Goal: Information Seeking & Learning: Learn about a topic

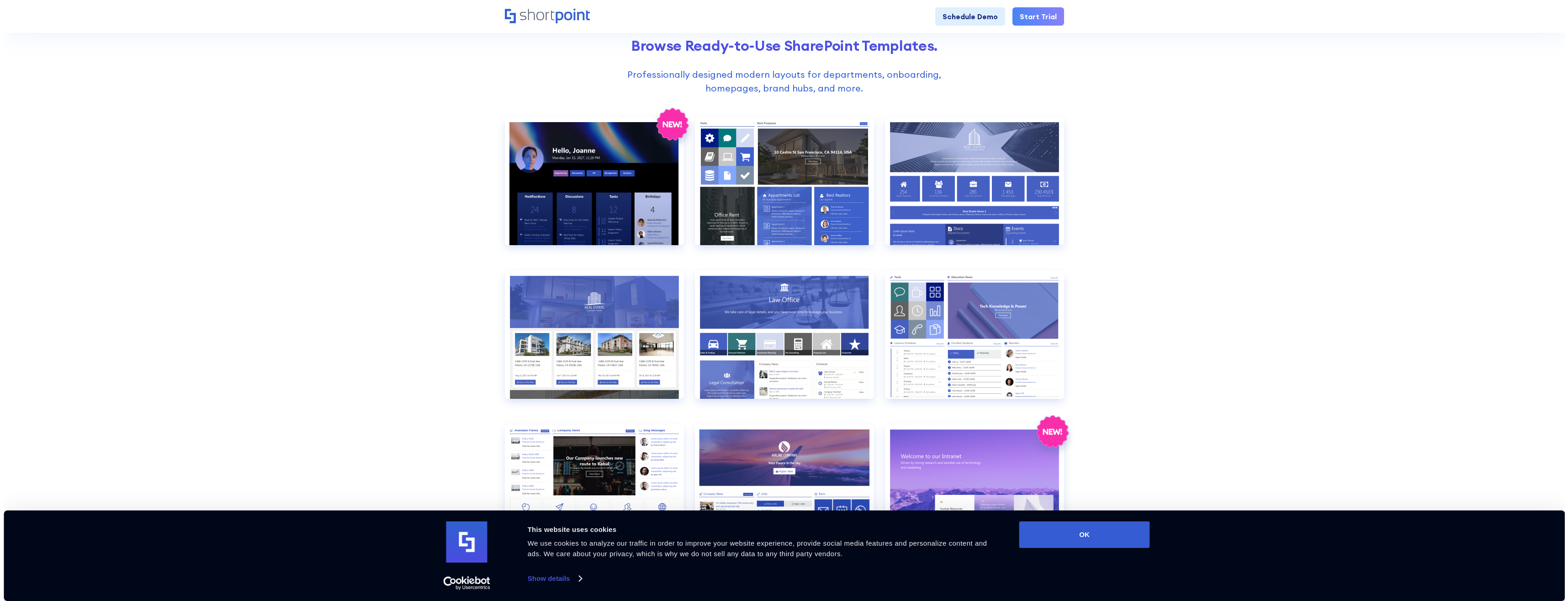
scroll to position [412, 0]
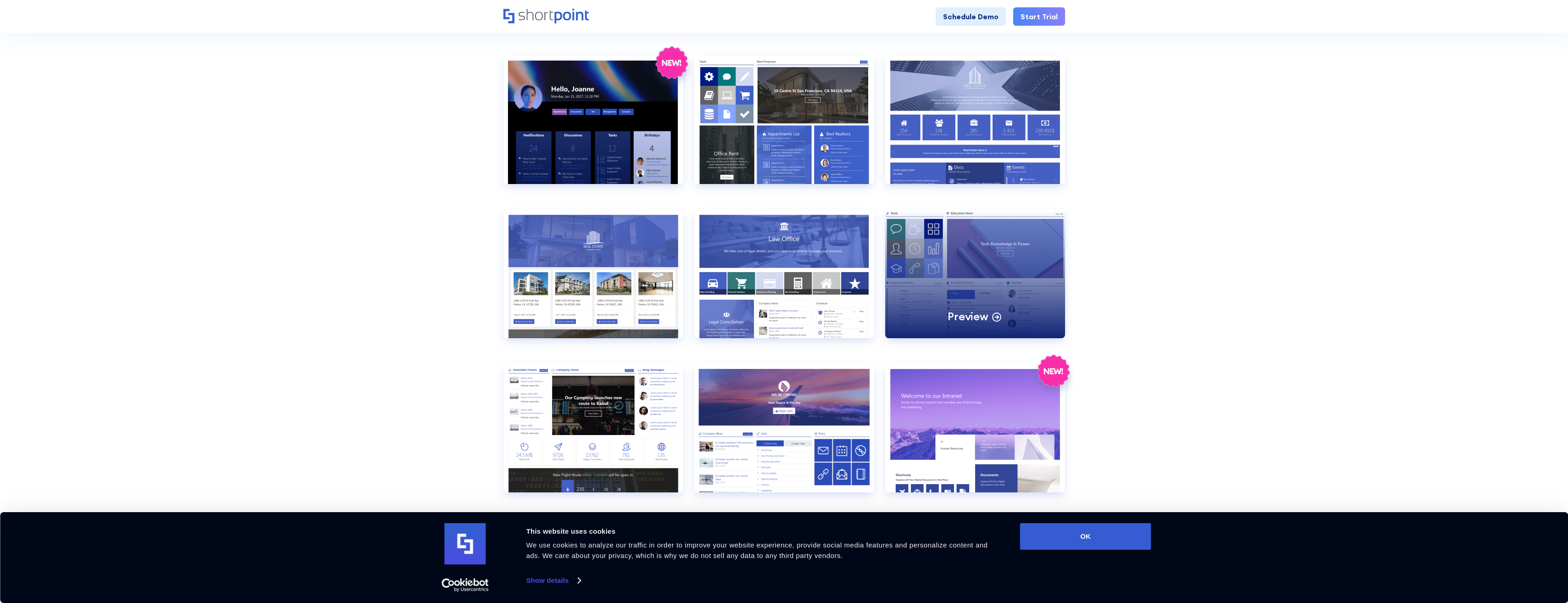
click at [975, 297] on div "Preview" at bounding box center [975, 274] width 180 height 128
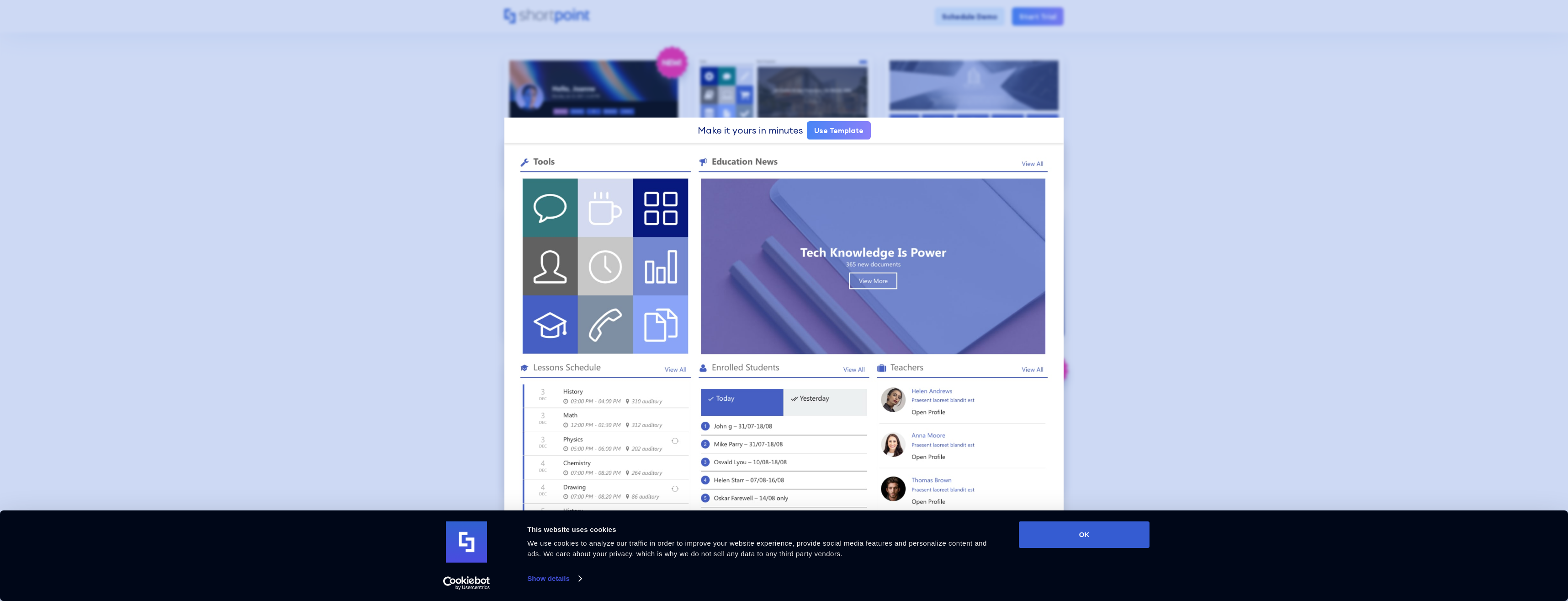
scroll to position [0, 0]
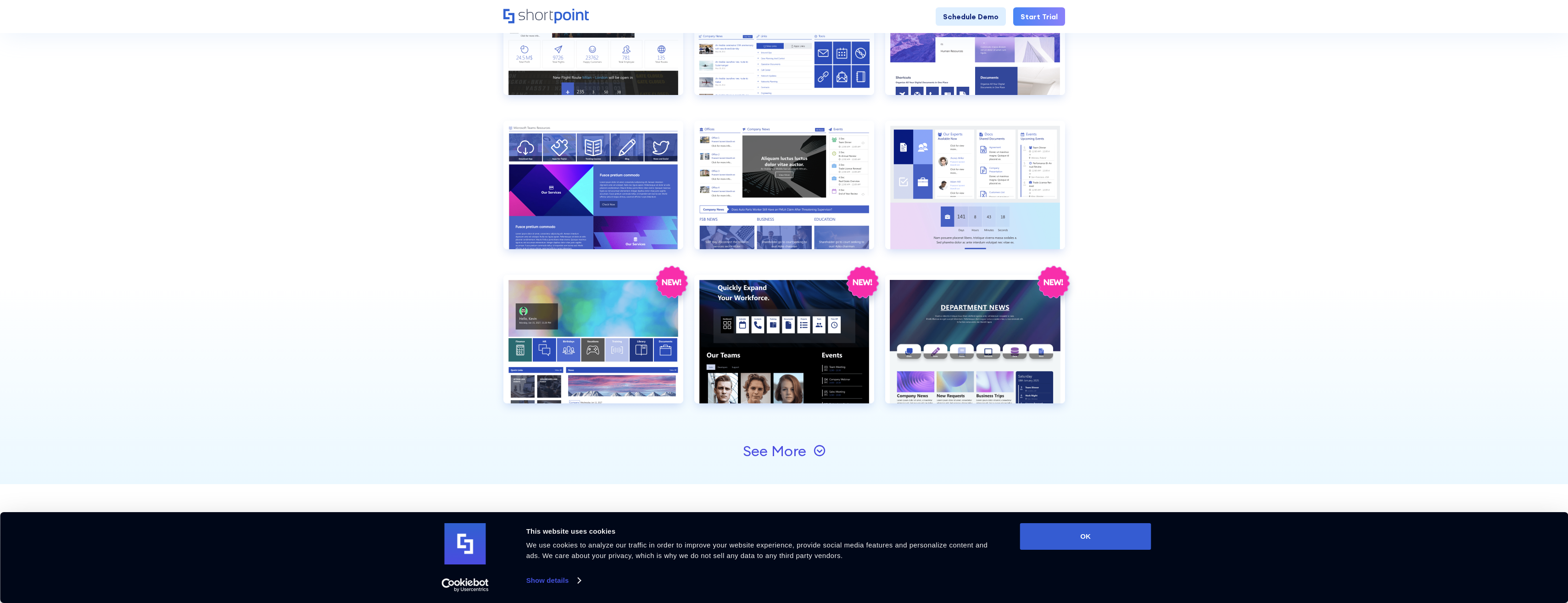
scroll to position [825, 0]
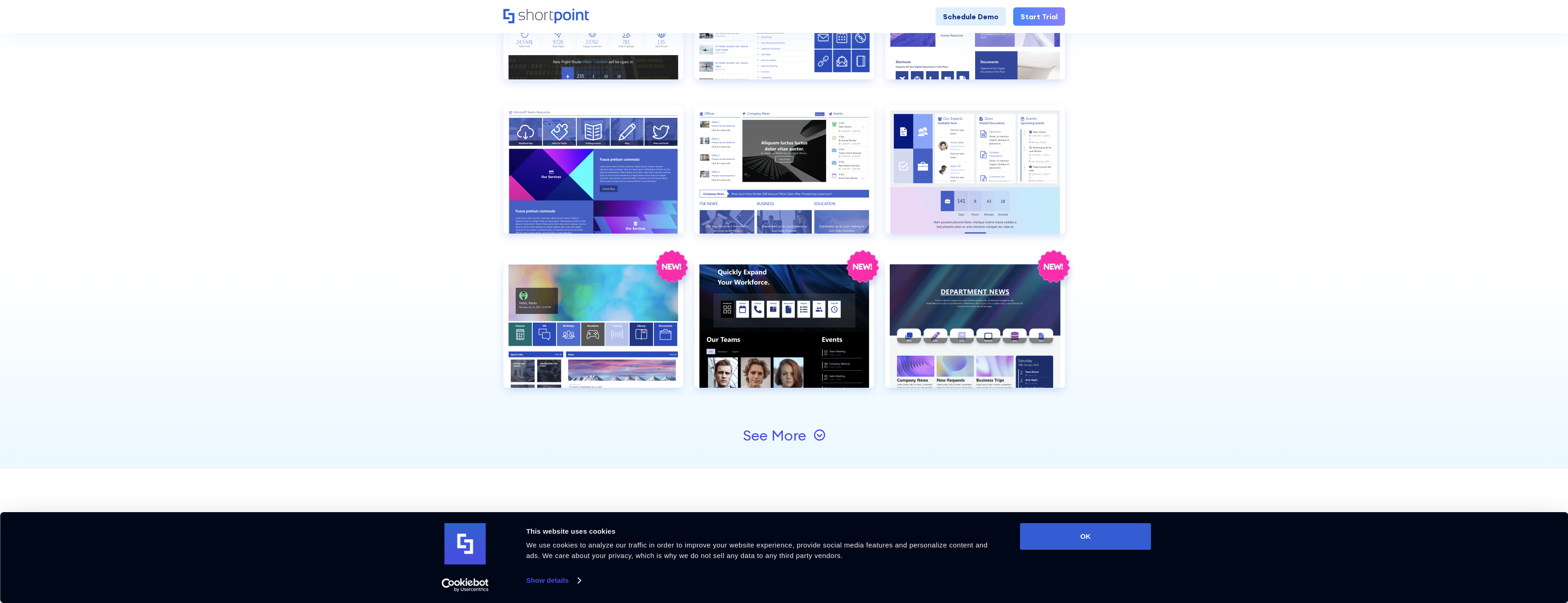
click at [766, 437] on div "See More" at bounding box center [775, 436] width 63 height 15
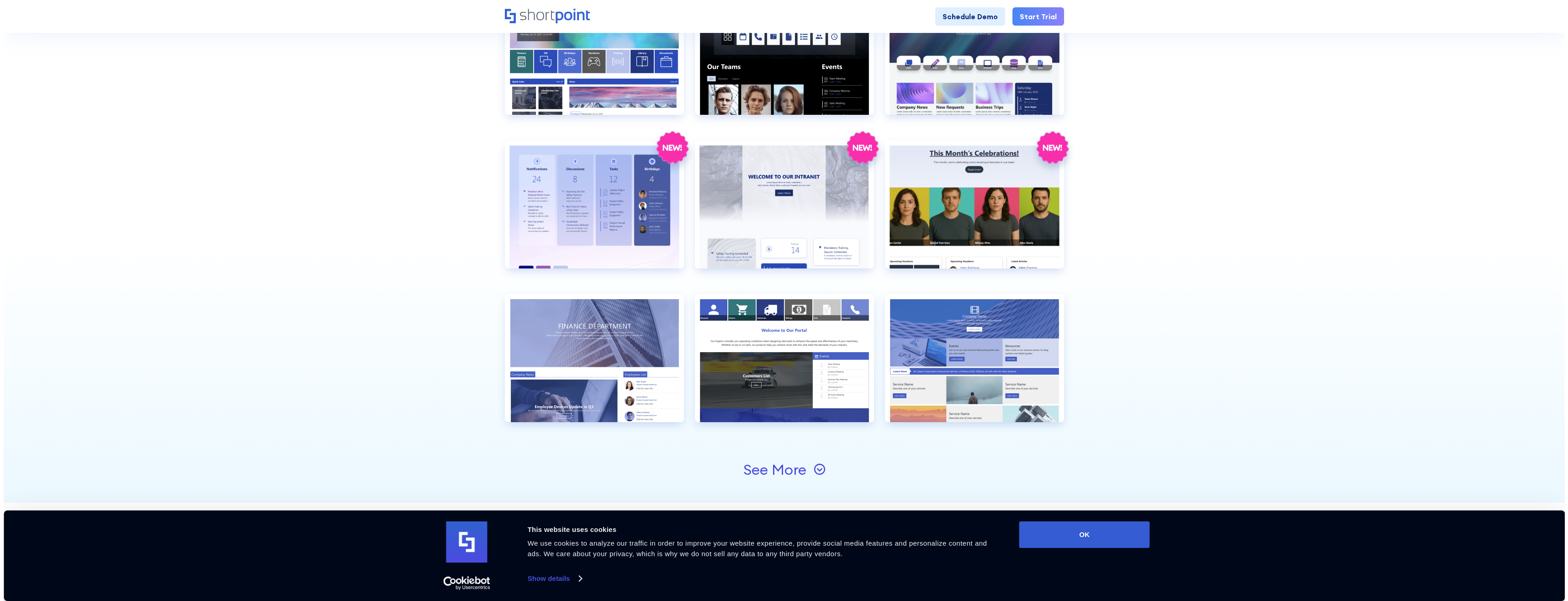
scroll to position [1097, 0]
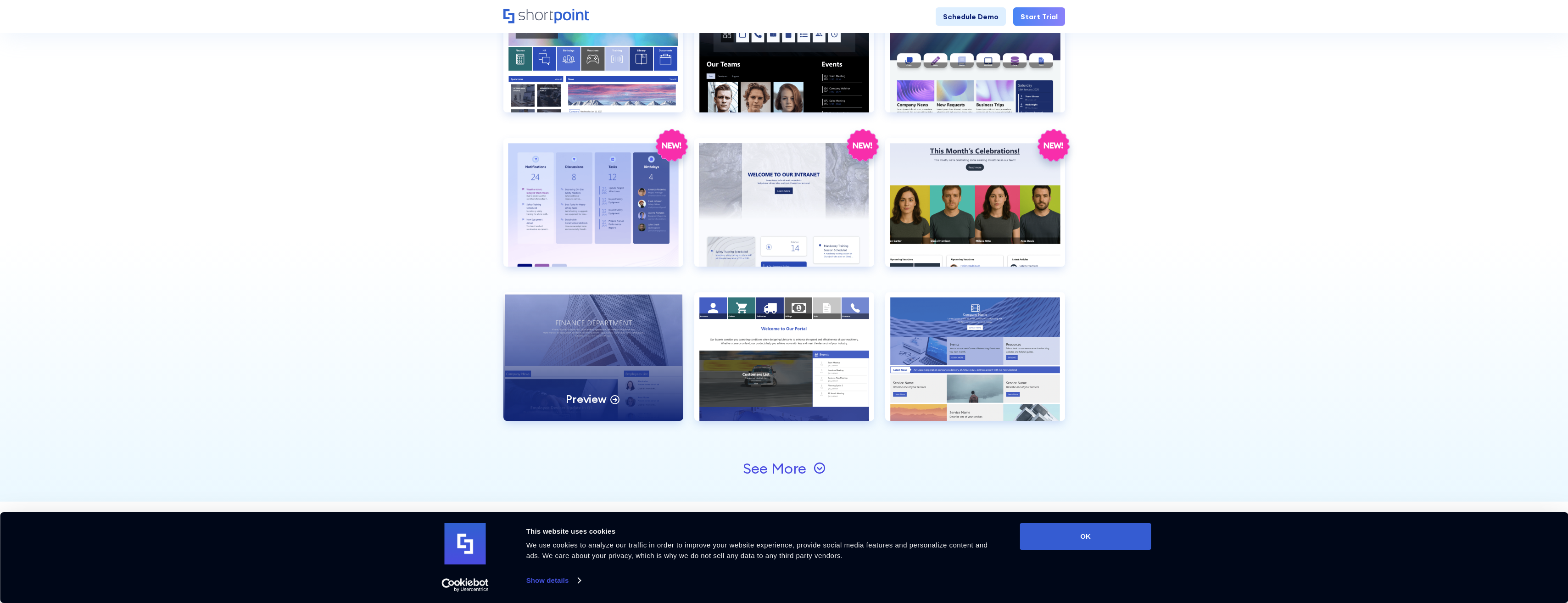
click at [563, 339] on div "Preview" at bounding box center [593, 356] width 180 height 128
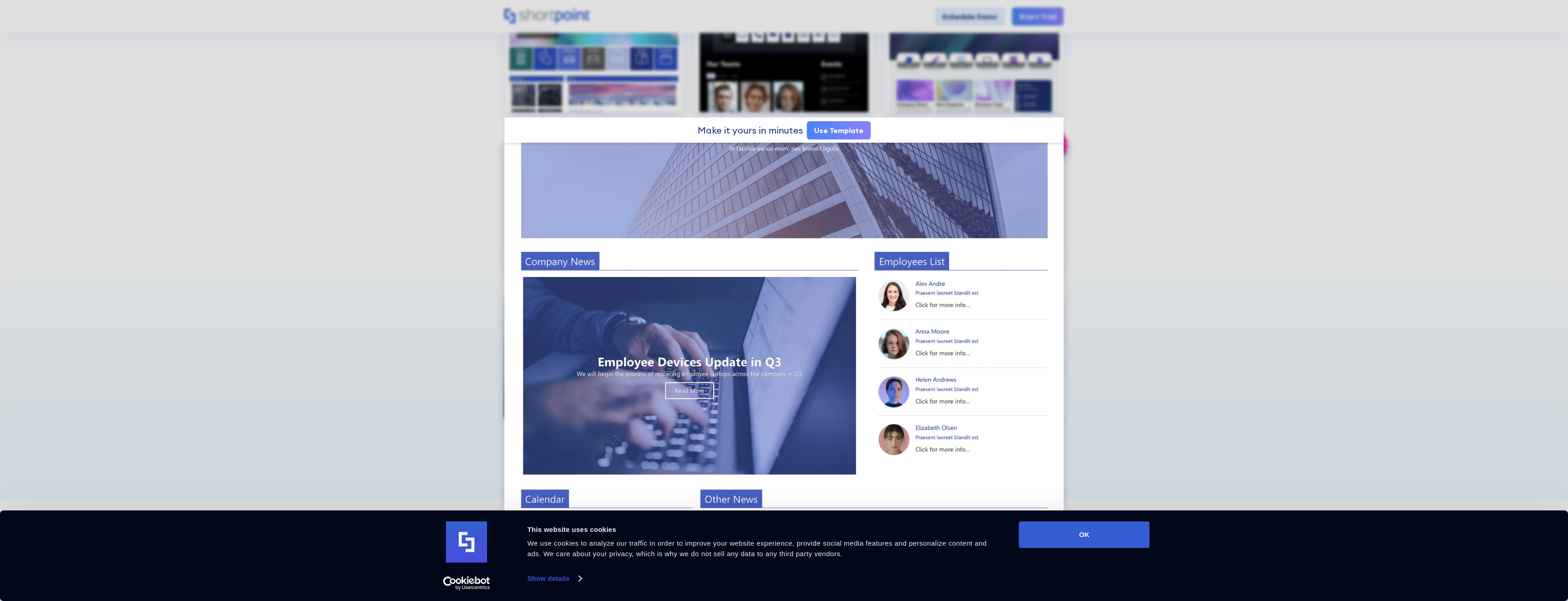
scroll to position [0, 0]
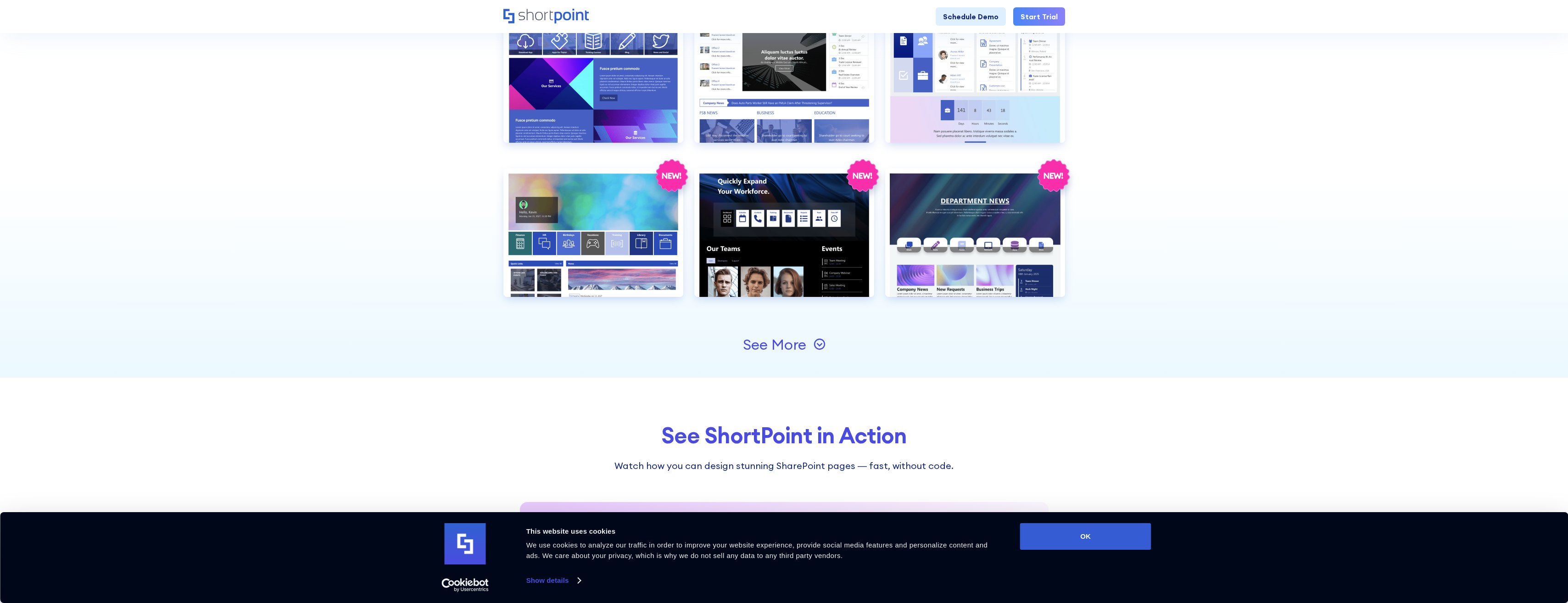
scroll to position [917, 0]
click at [786, 344] on div "See More" at bounding box center [775, 344] width 63 height 15
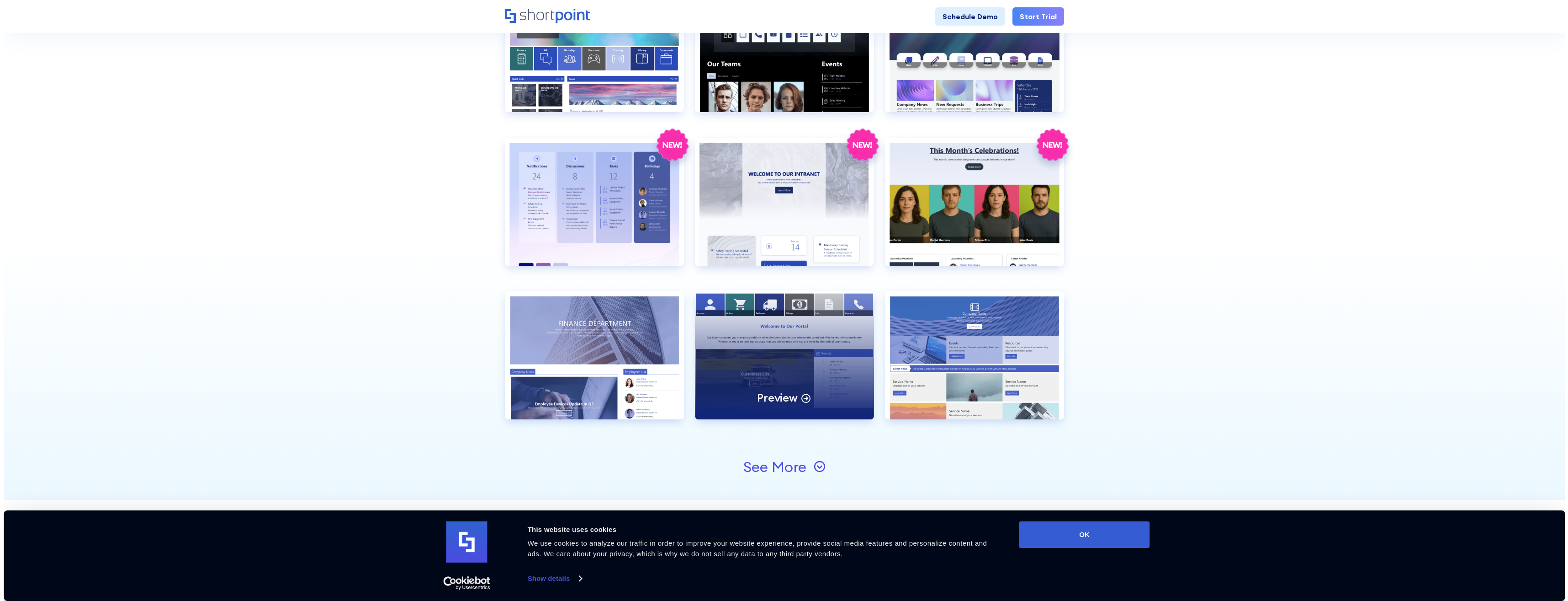
scroll to position [1143, 0]
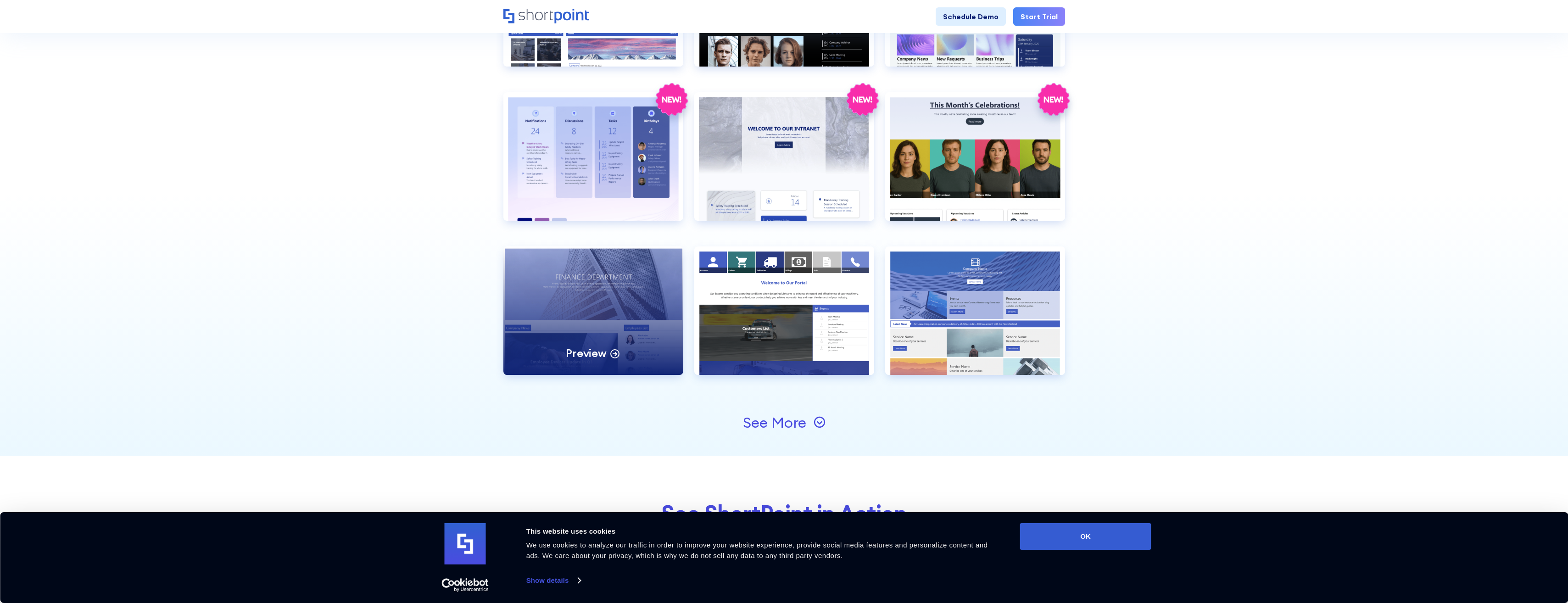
click at [578, 309] on div "Preview" at bounding box center [593, 311] width 180 height 128
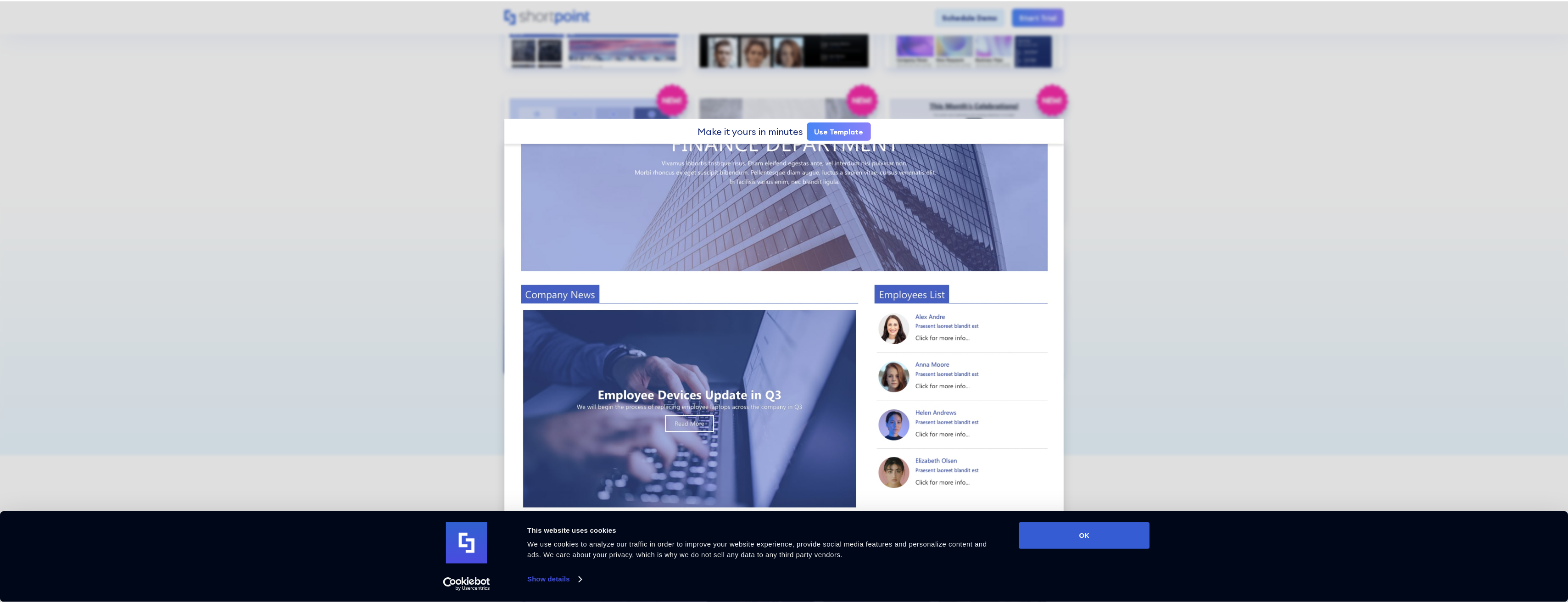
scroll to position [0, 0]
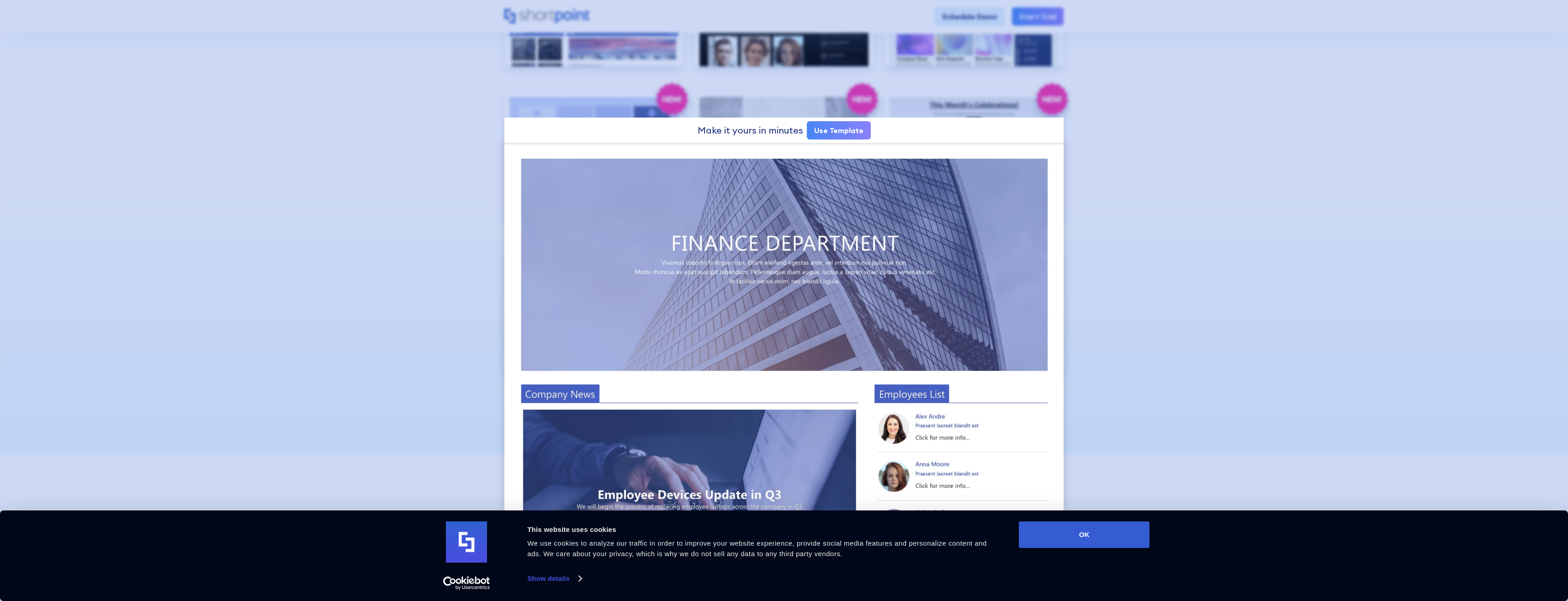
click at [1281, 196] on div at bounding box center [784, 300] width 1568 height 601
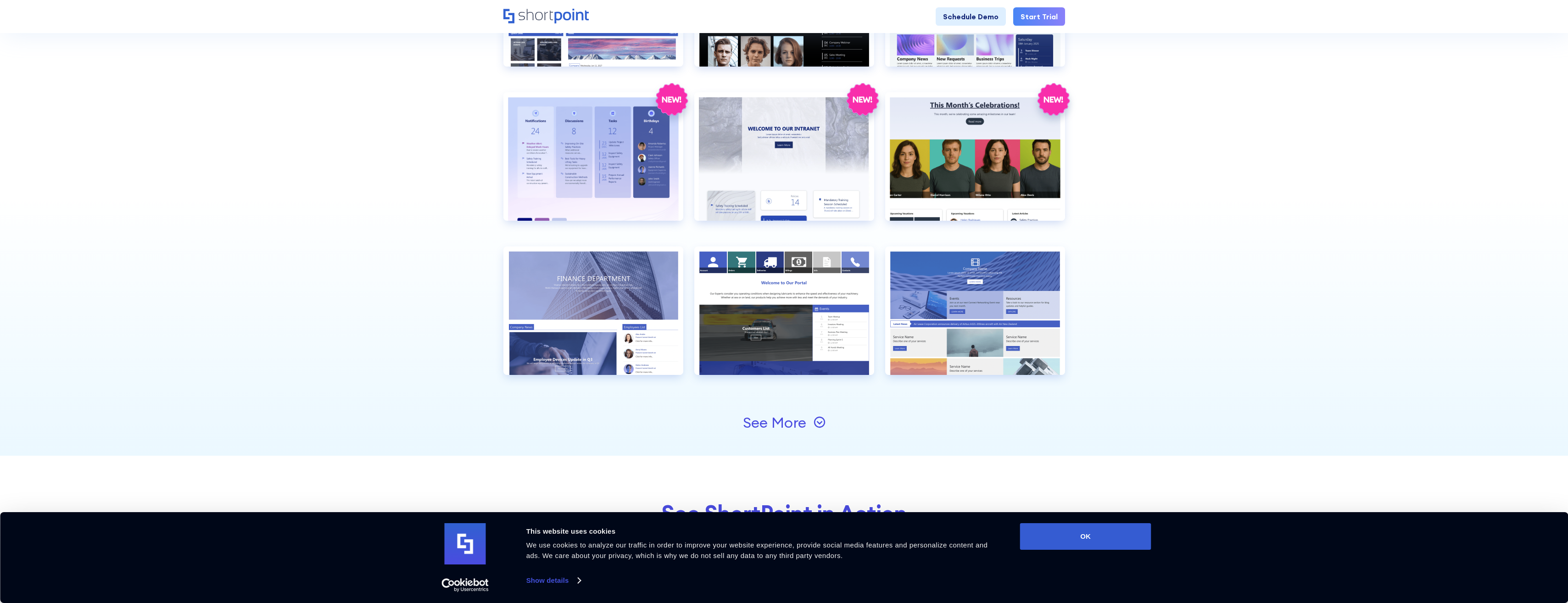
click at [772, 420] on div "See More" at bounding box center [775, 422] width 63 height 15
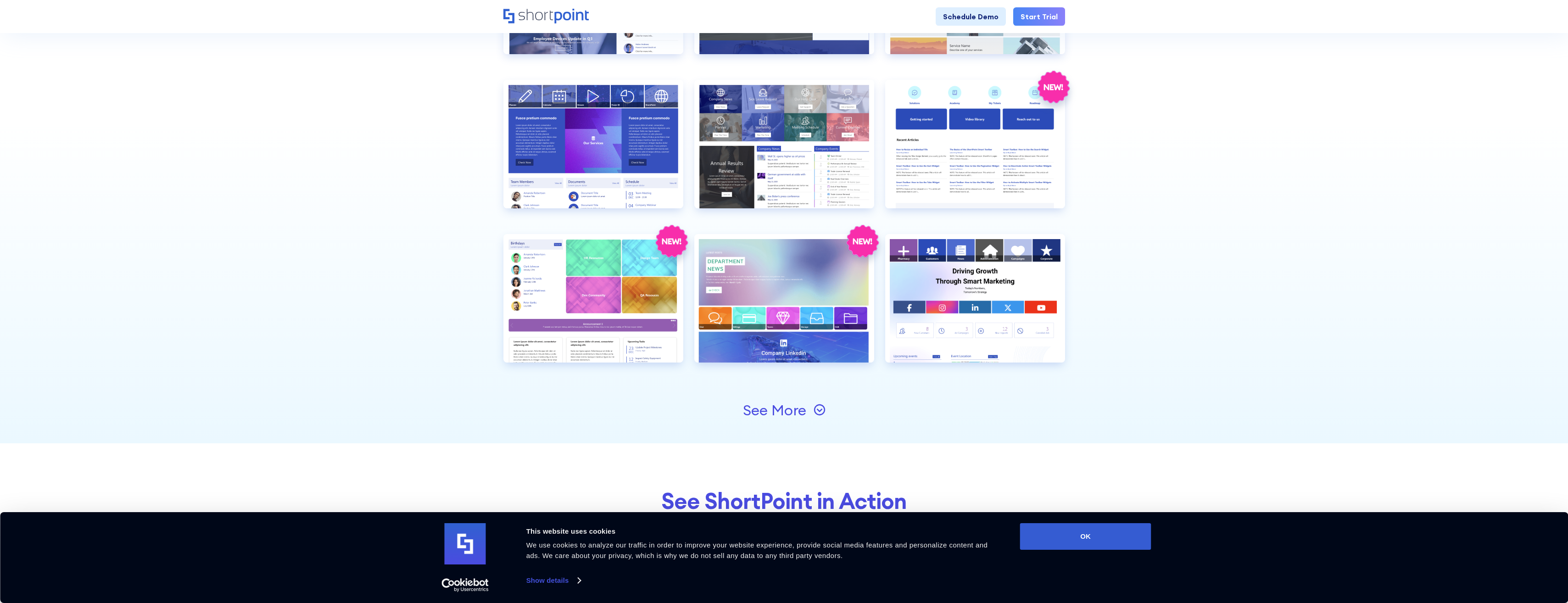
scroll to position [1468, 0]
click at [762, 411] on div "See More" at bounding box center [775, 410] width 63 height 15
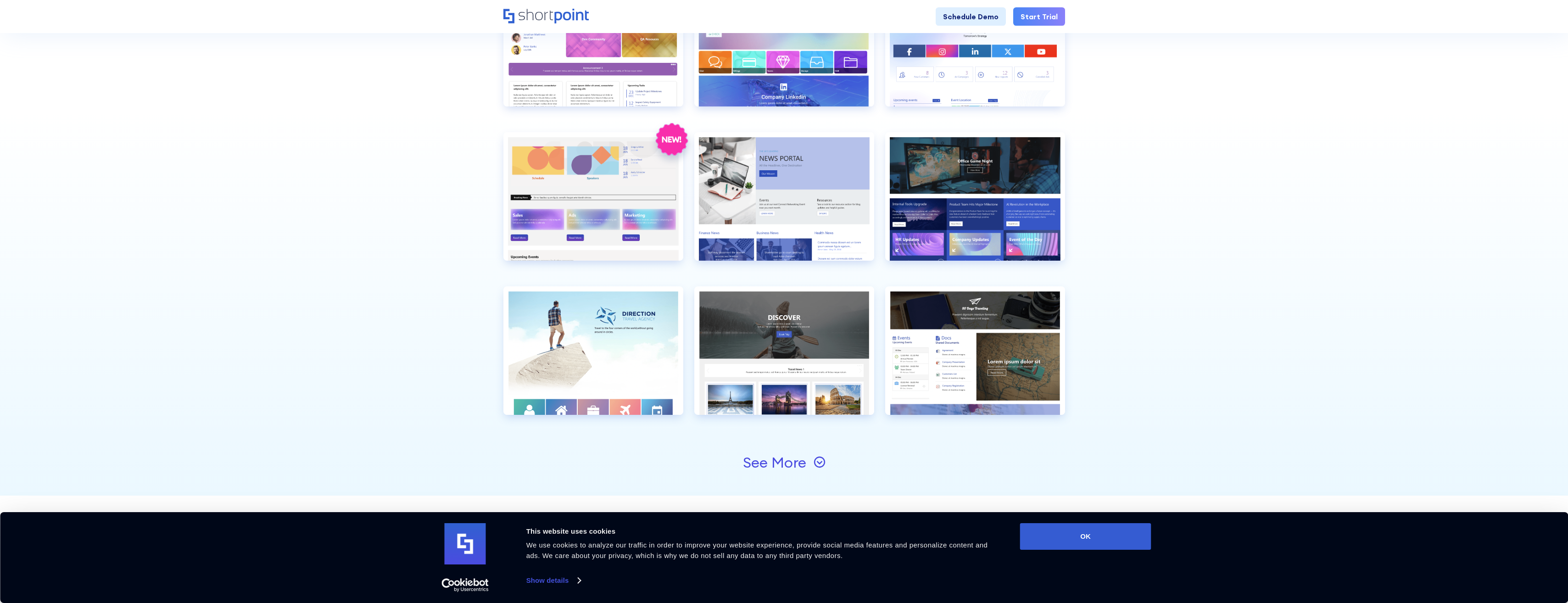
scroll to position [1743, 0]
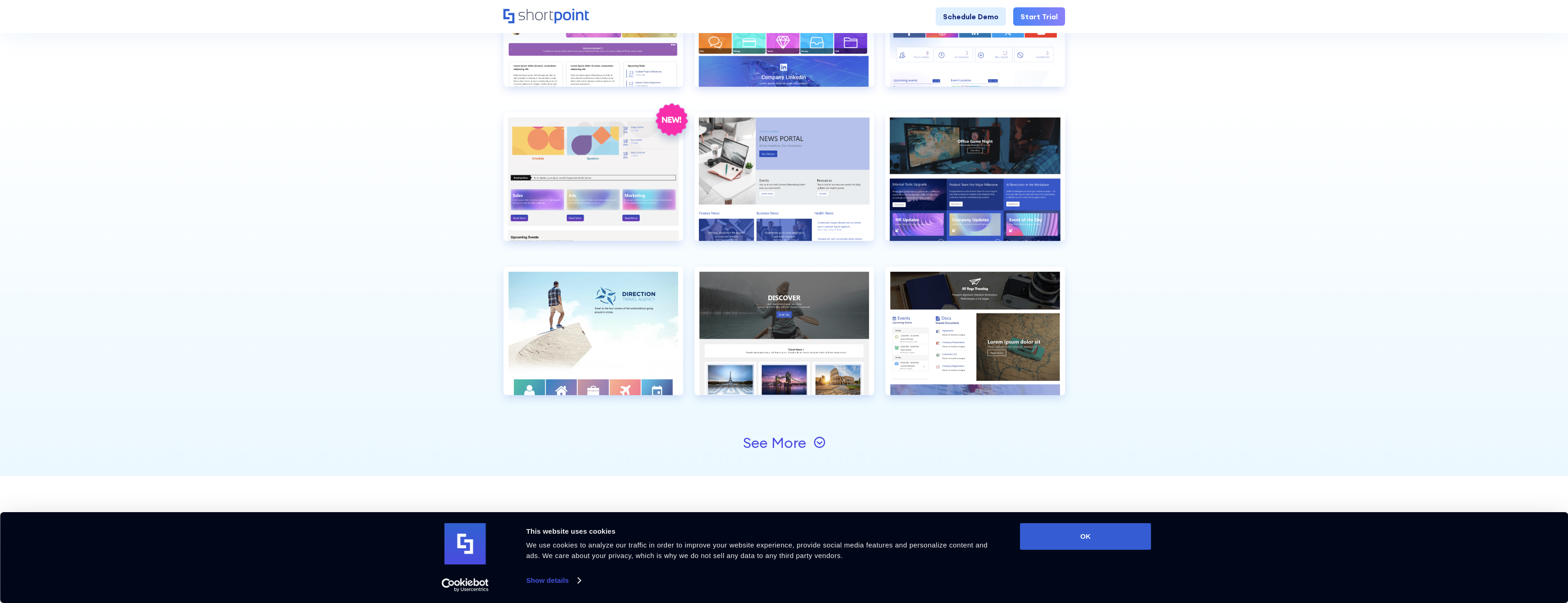
click at [762, 441] on div "See More" at bounding box center [775, 443] width 63 height 15
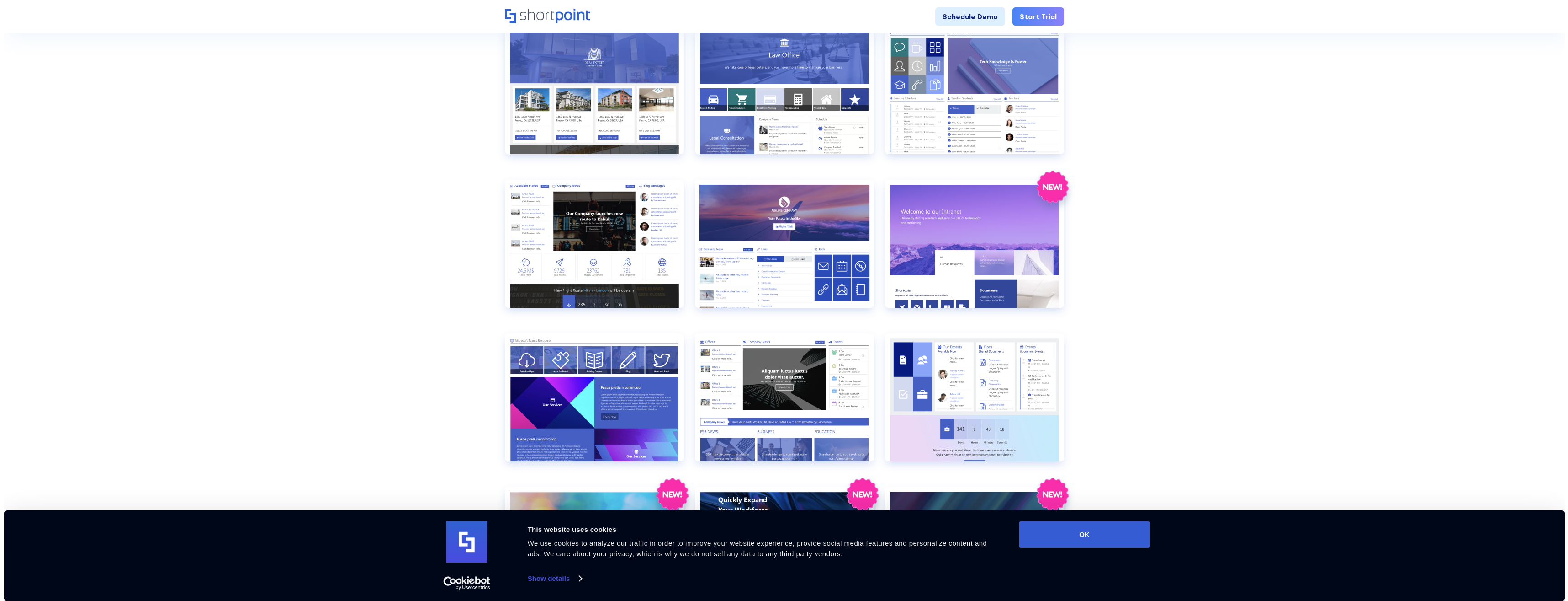
scroll to position [549, 0]
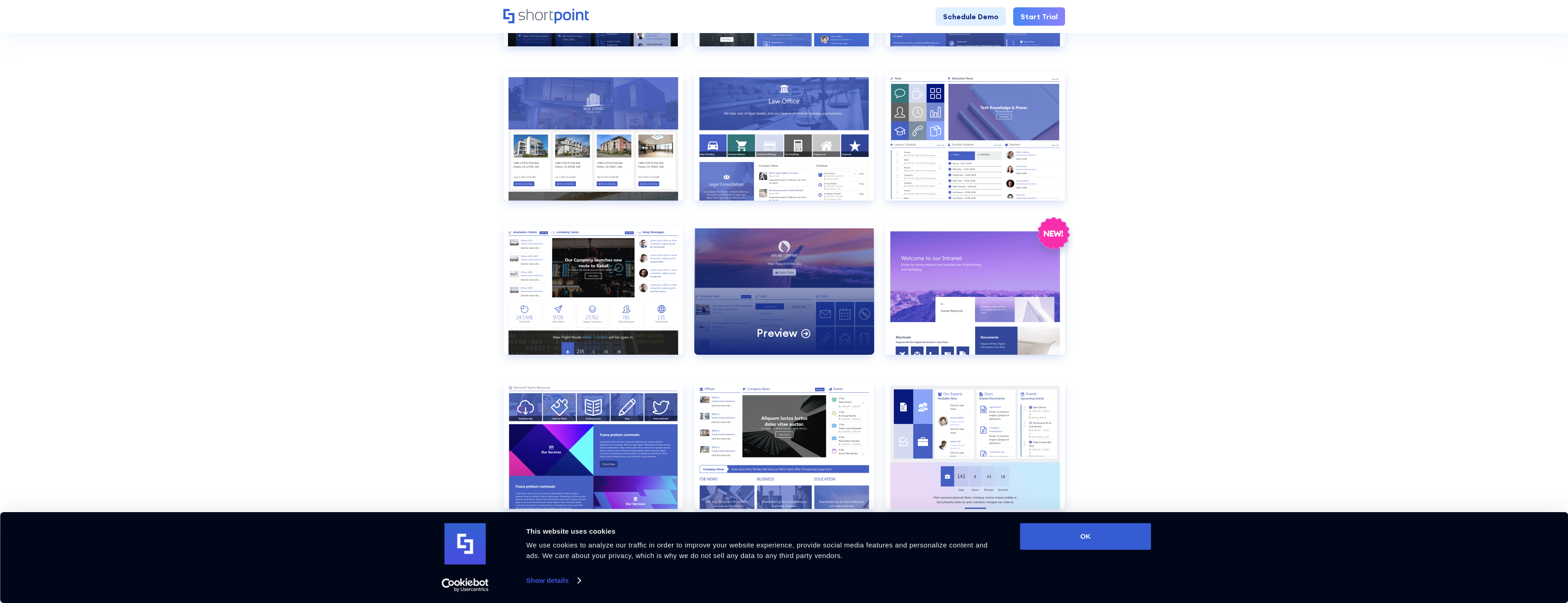
click at [829, 247] on div "Preview" at bounding box center [784, 291] width 180 height 128
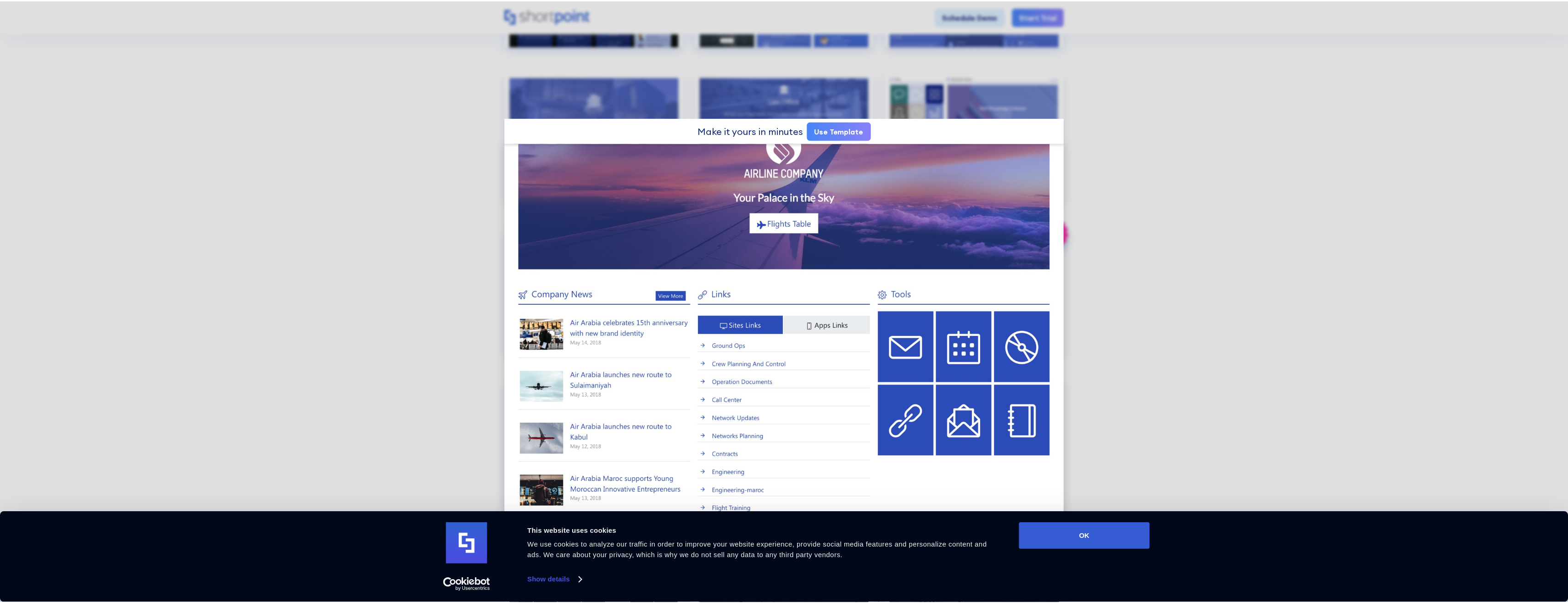
scroll to position [92, 0]
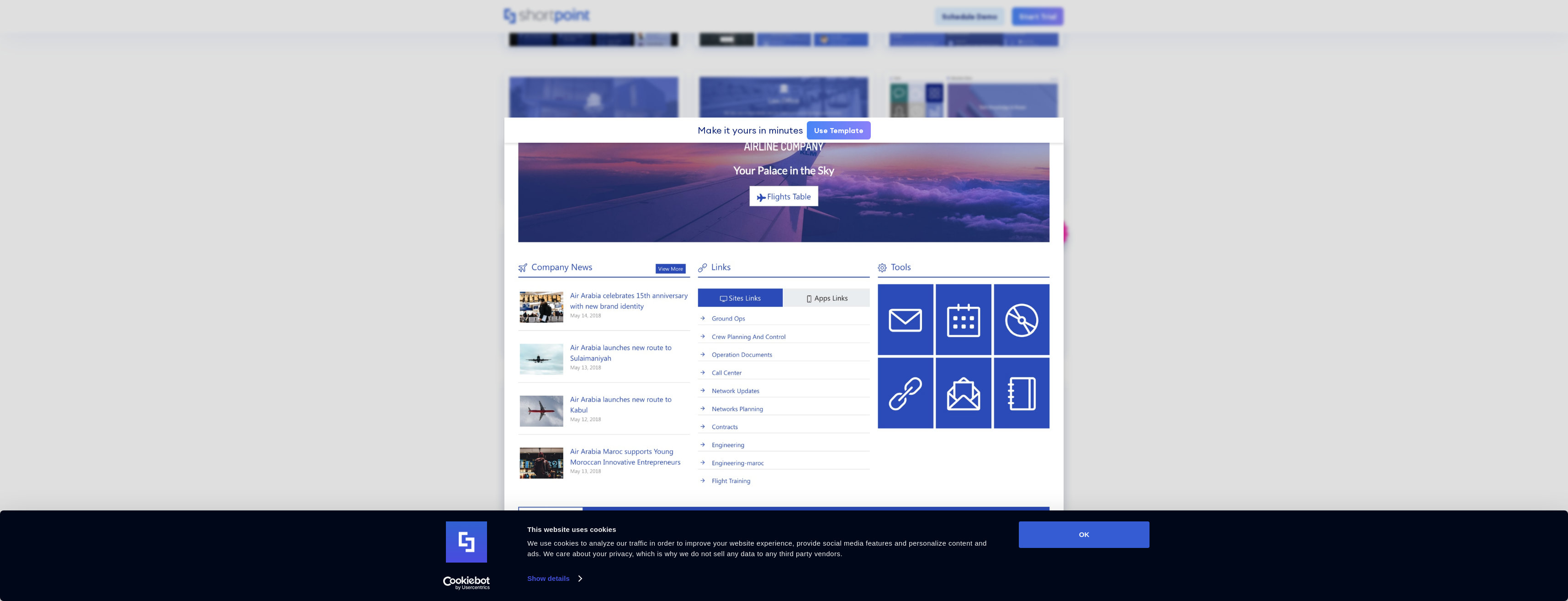
drag, startPoint x: 783, startPoint y: 333, endPoint x: 1104, endPoint y: 267, distance: 327.7
click at [1104, 267] on div at bounding box center [784, 300] width 1568 height 601
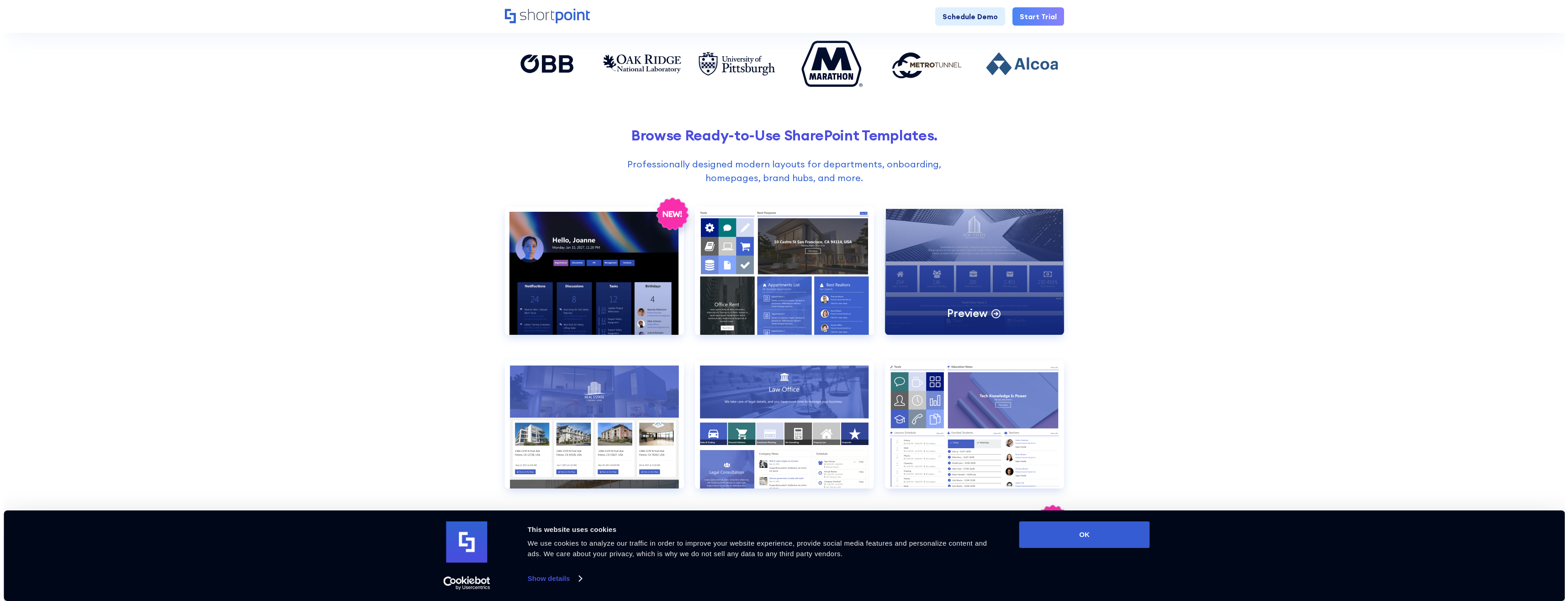
scroll to position [274, 0]
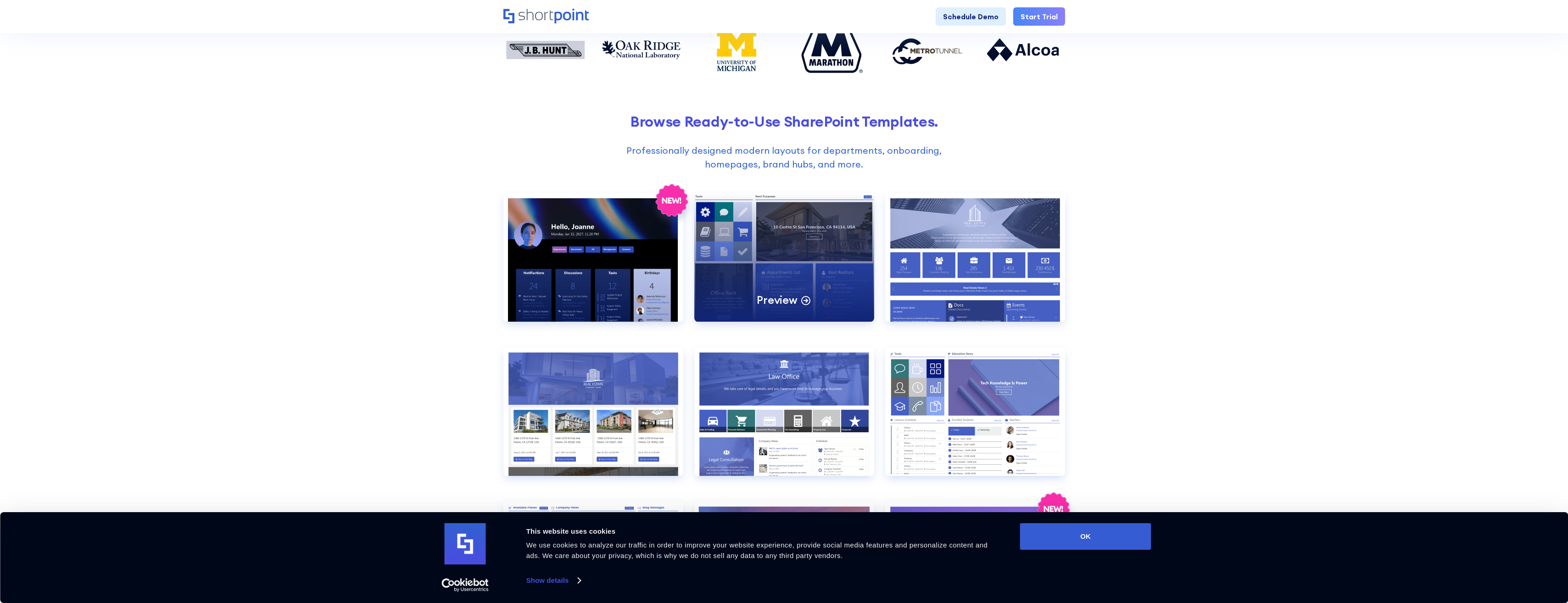
click at [808, 247] on div "Preview" at bounding box center [784, 257] width 180 height 128
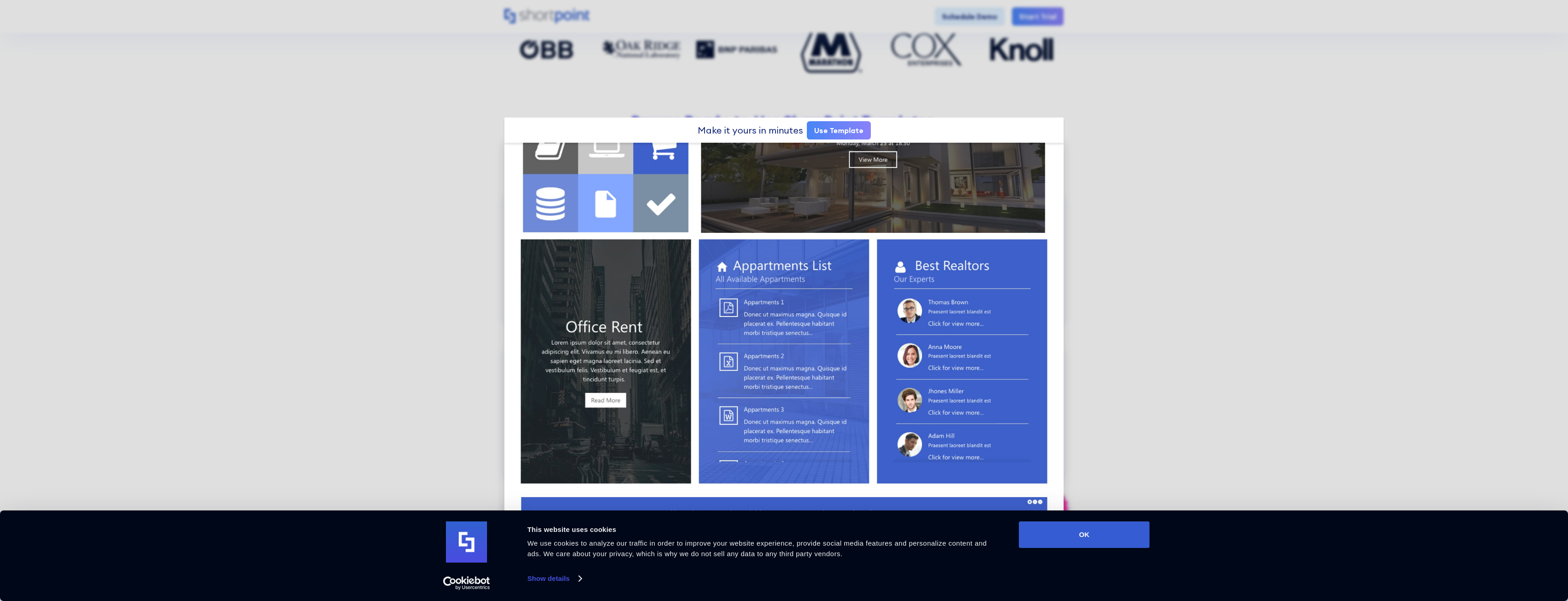
scroll to position [137, 0]
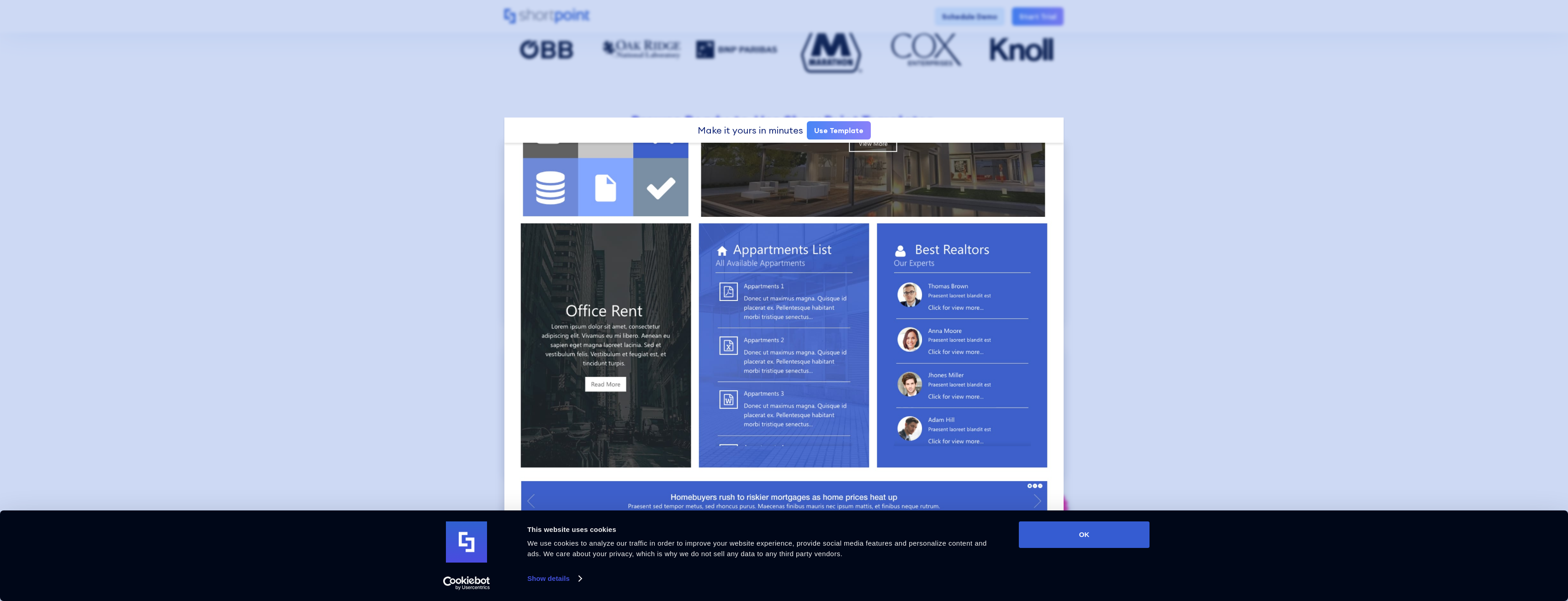
click at [1138, 294] on div at bounding box center [784, 300] width 1568 height 601
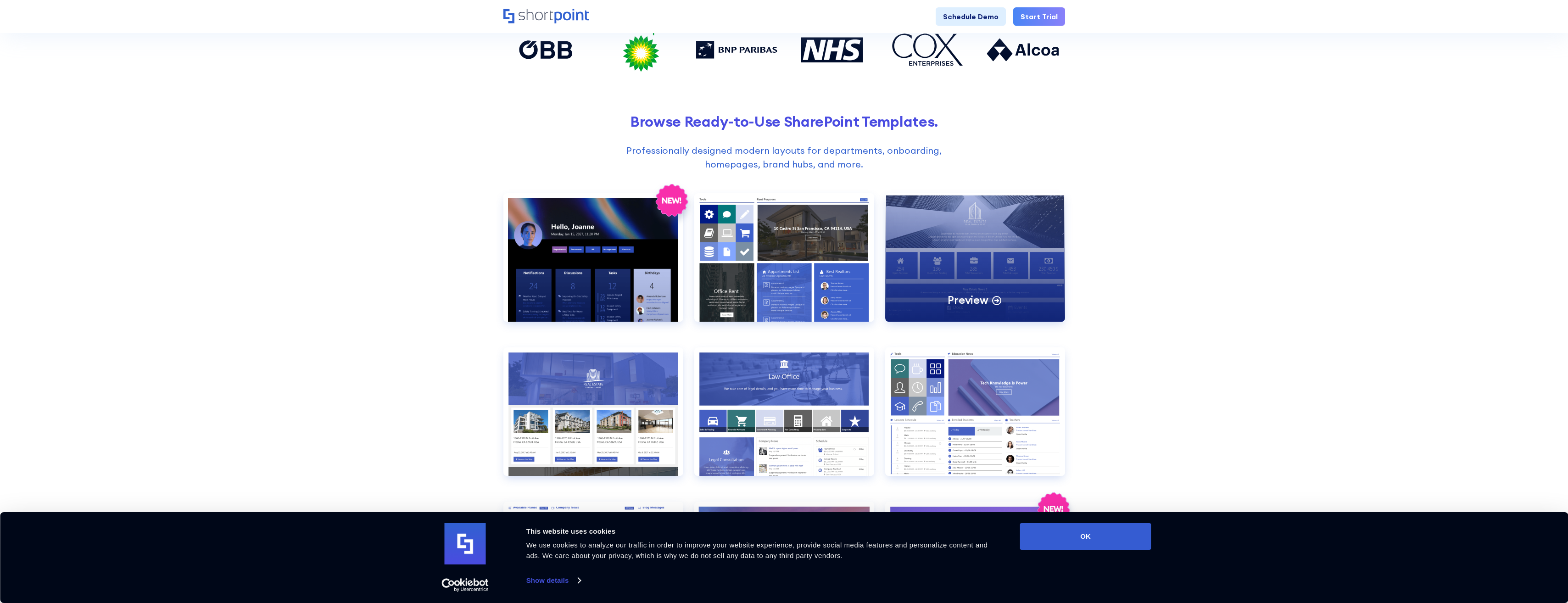
click at [965, 233] on div "Preview" at bounding box center [975, 257] width 180 height 128
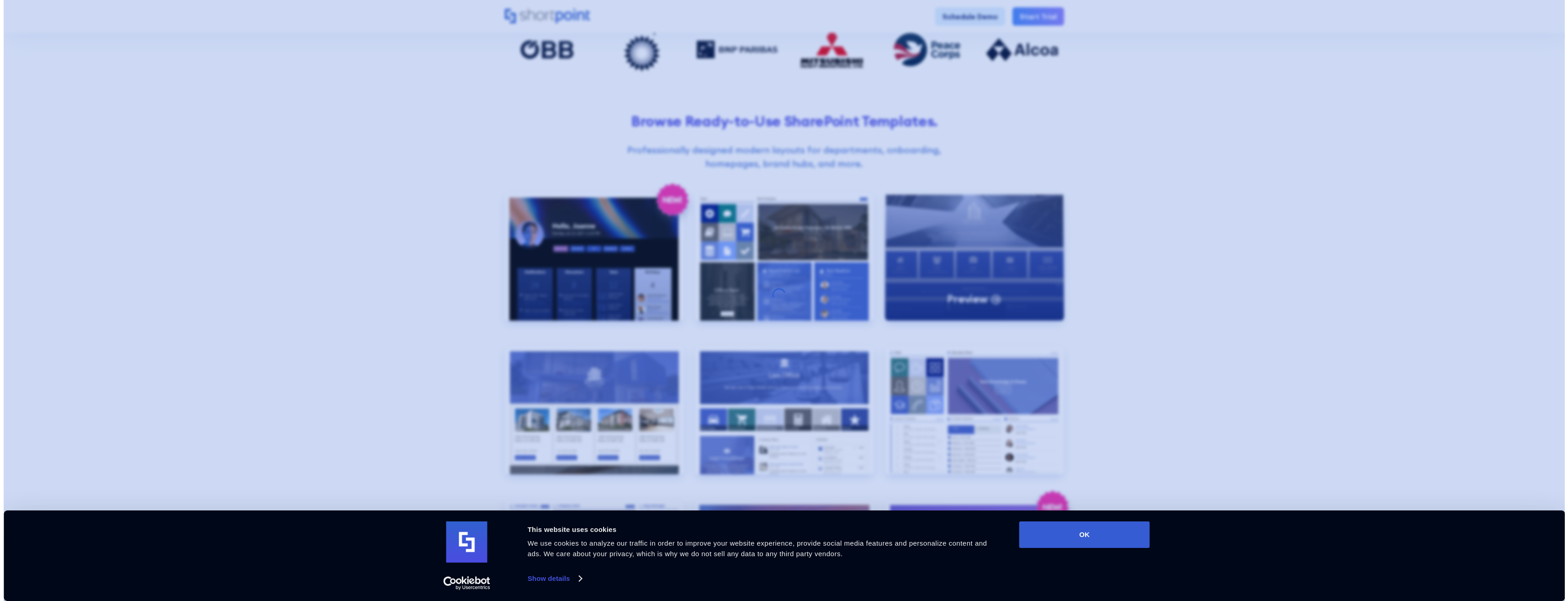
scroll to position [0, 0]
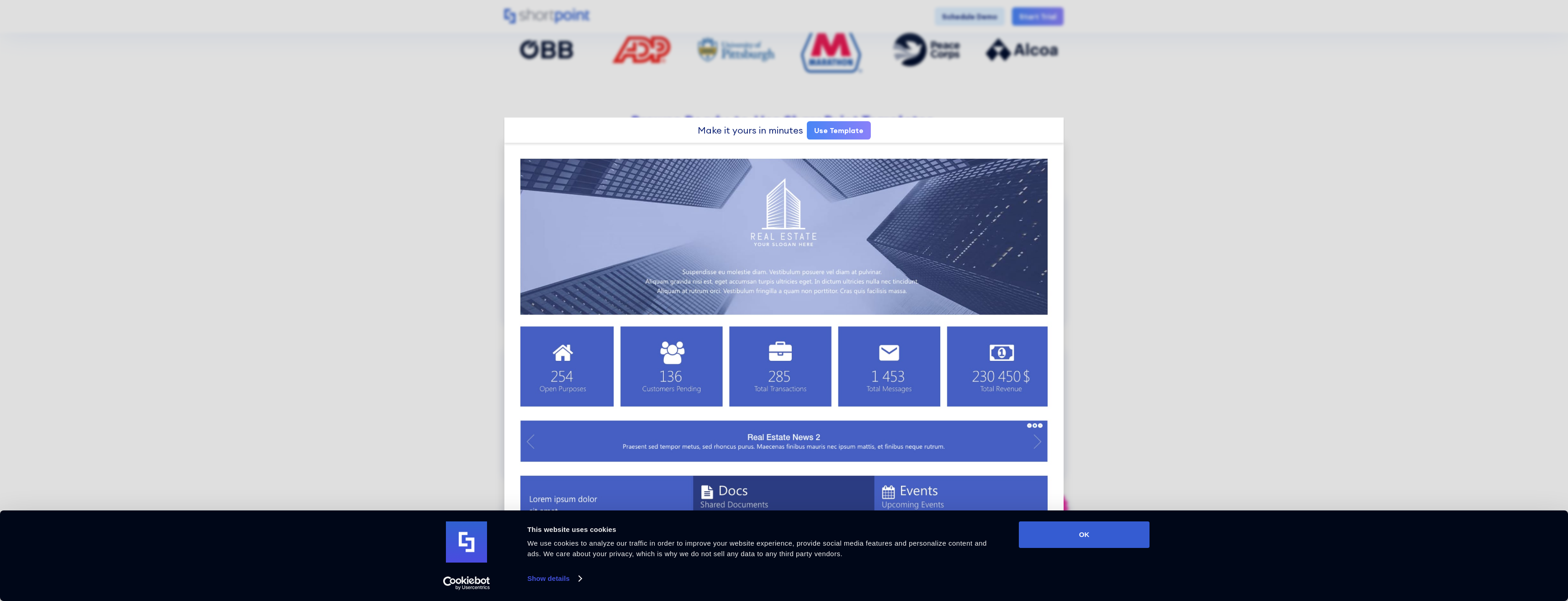
drag, startPoint x: 937, startPoint y: 250, endPoint x: 1168, endPoint y: 194, distance: 237.7
click at [1181, 190] on div at bounding box center [784, 300] width 1568 height 601
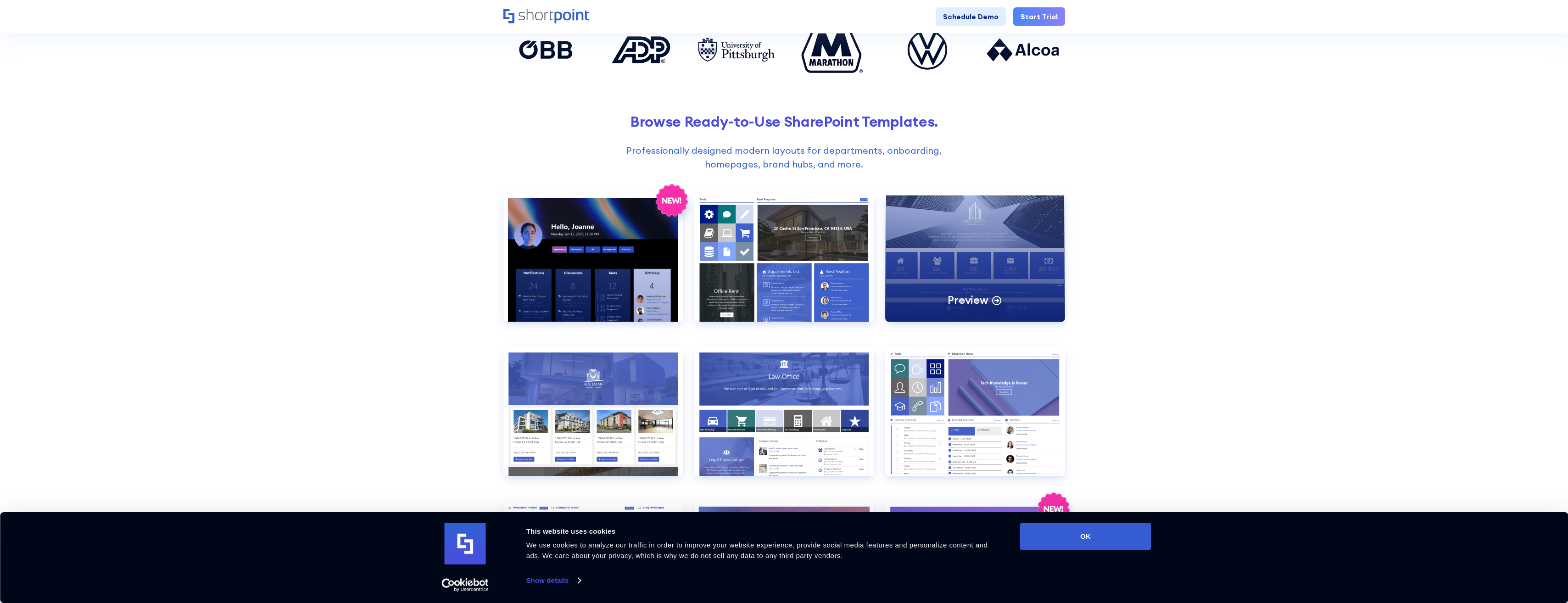
click at [962, 277] on div "Preview" at bounding box center [975, 257] width 180 height 128
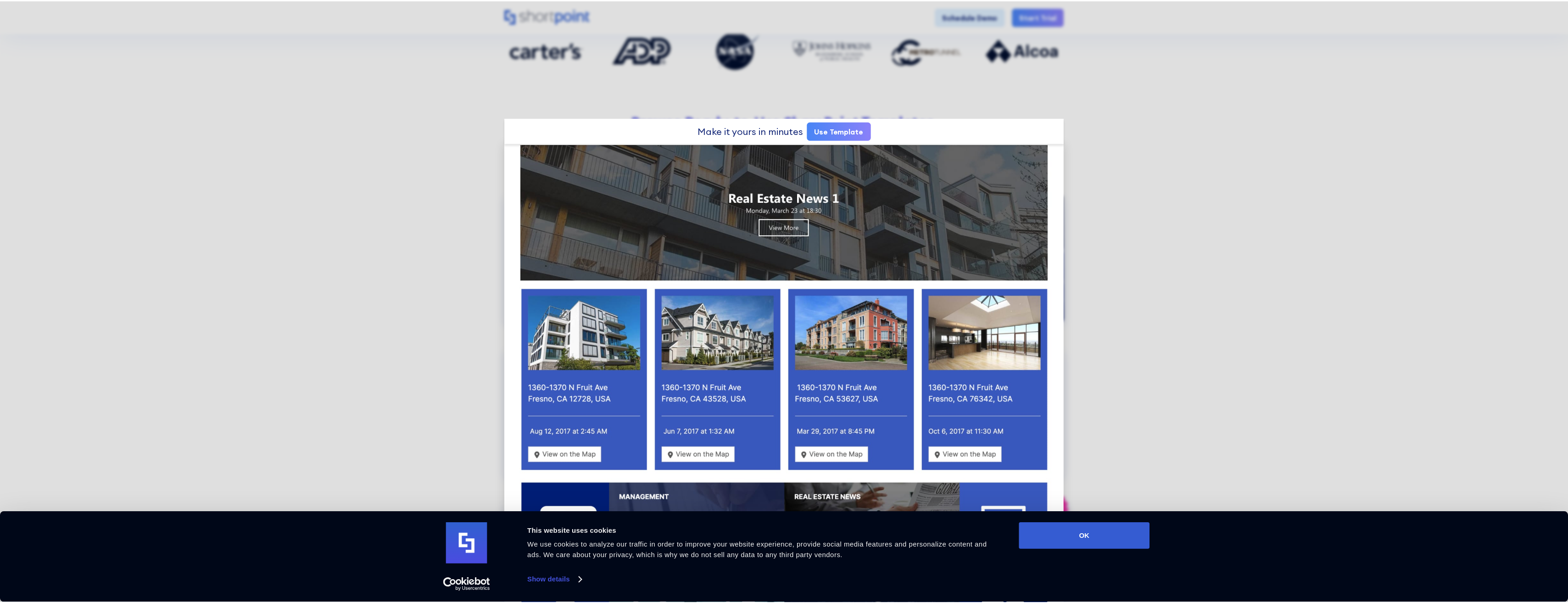
scroll to position [551, 0]
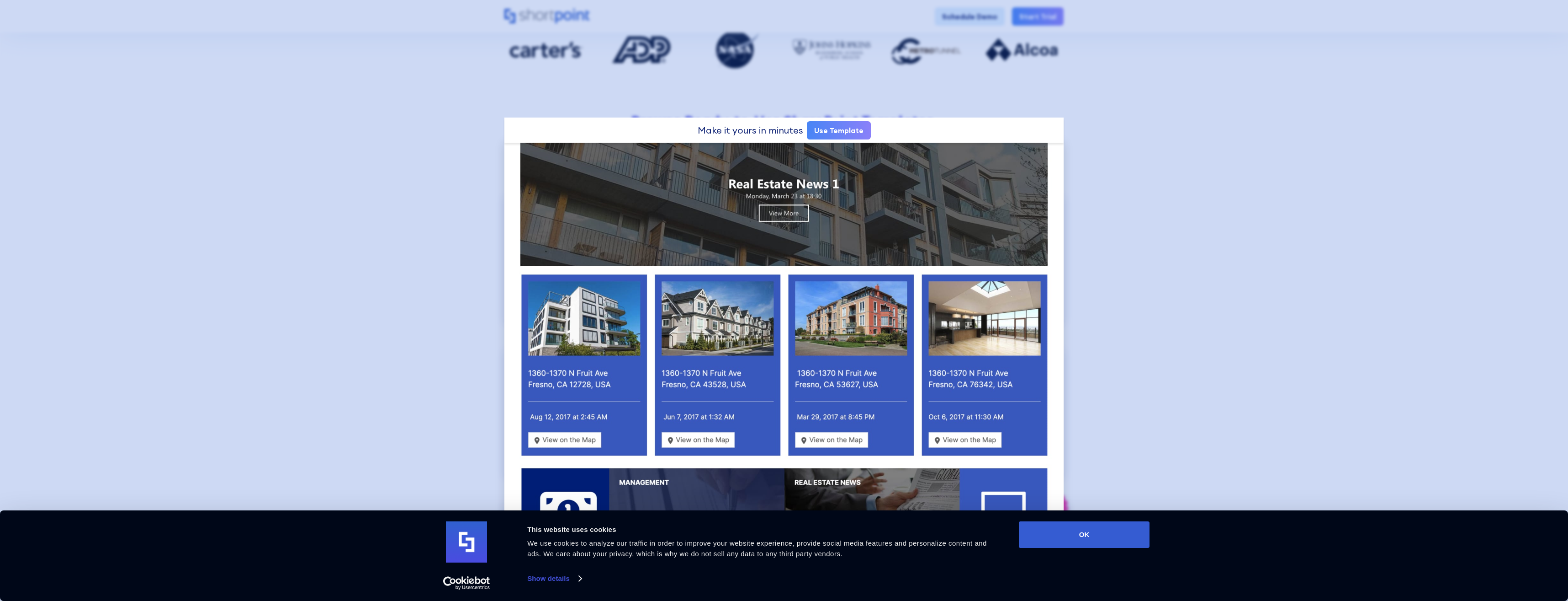
click at [1212, 276] on div at bounding box center [784, 300] width 1568 height 601
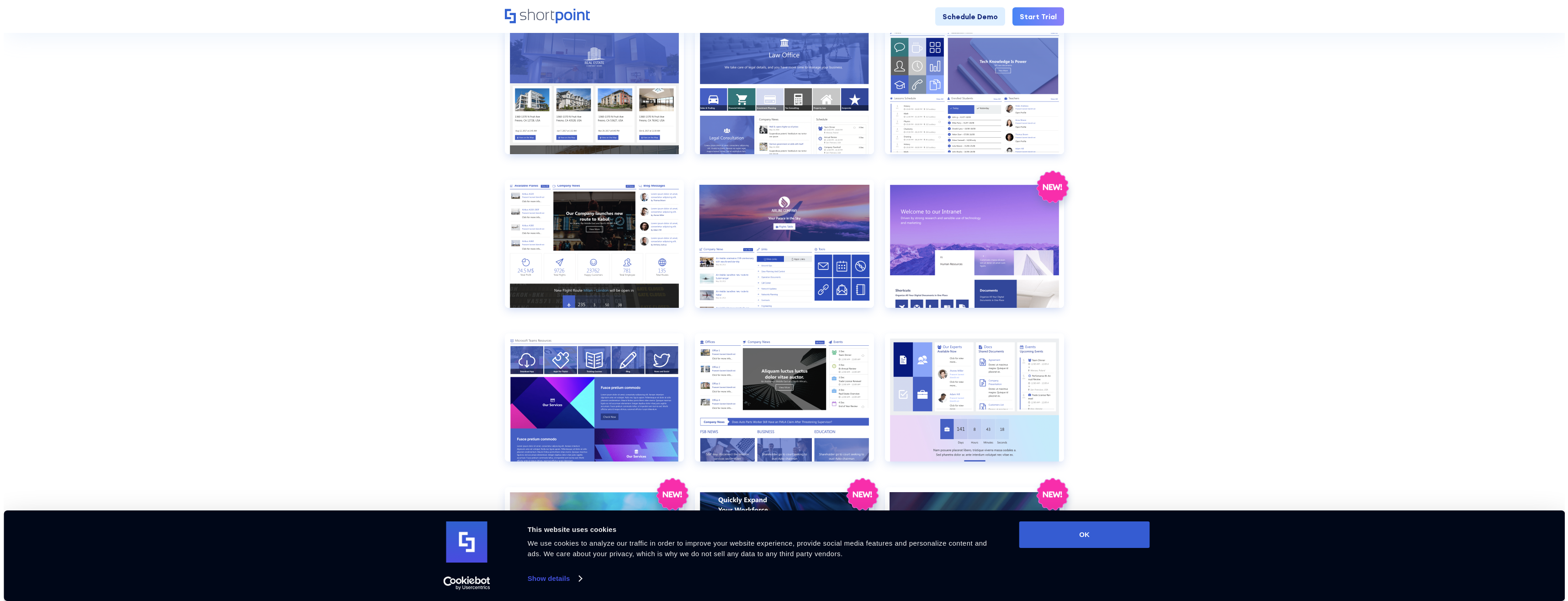
scroll to position [640, 0]
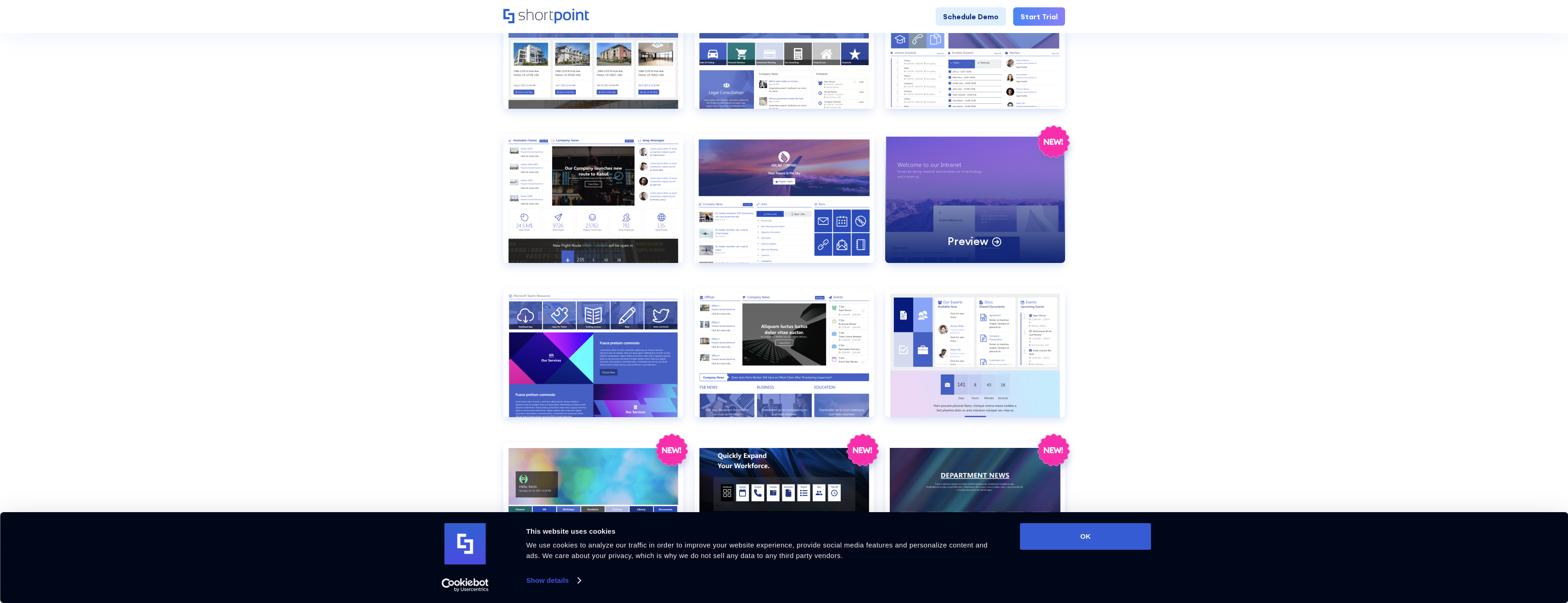
click at [990, 182] on div "Preview" at bounding box center [975, 198] width 180 height 128
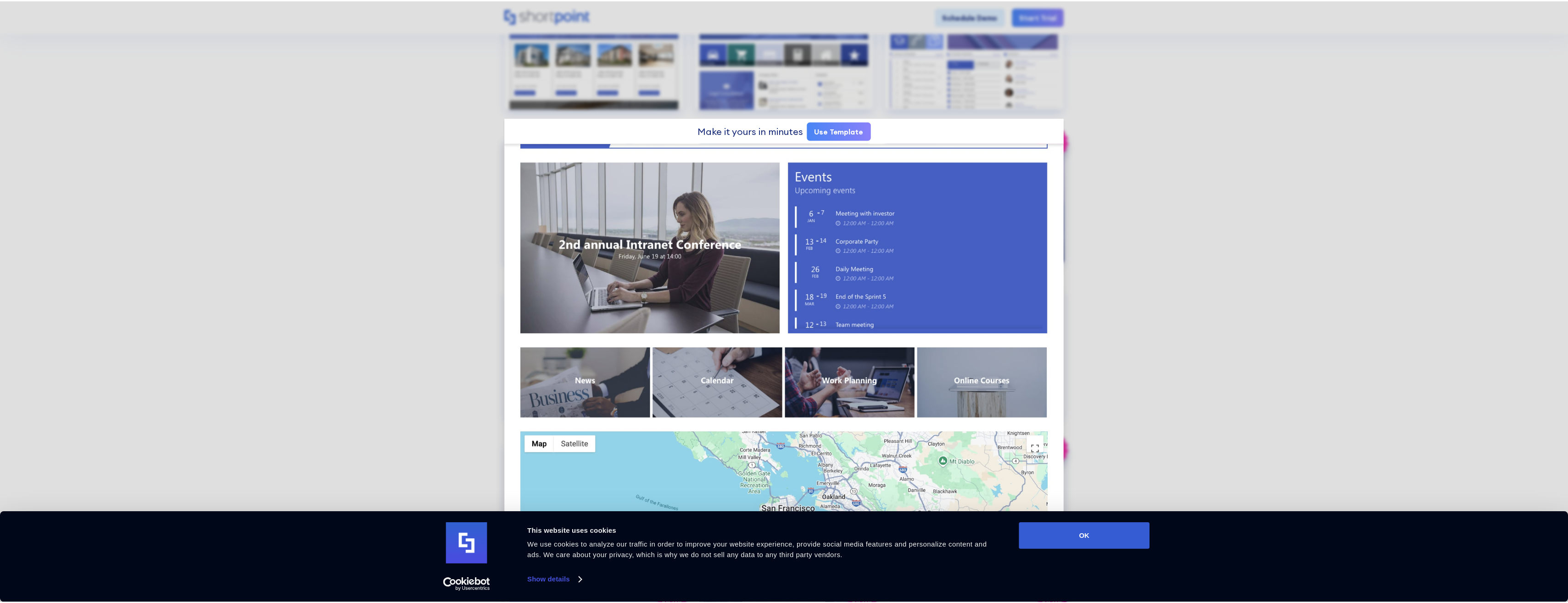
scroll to position [630, 0]
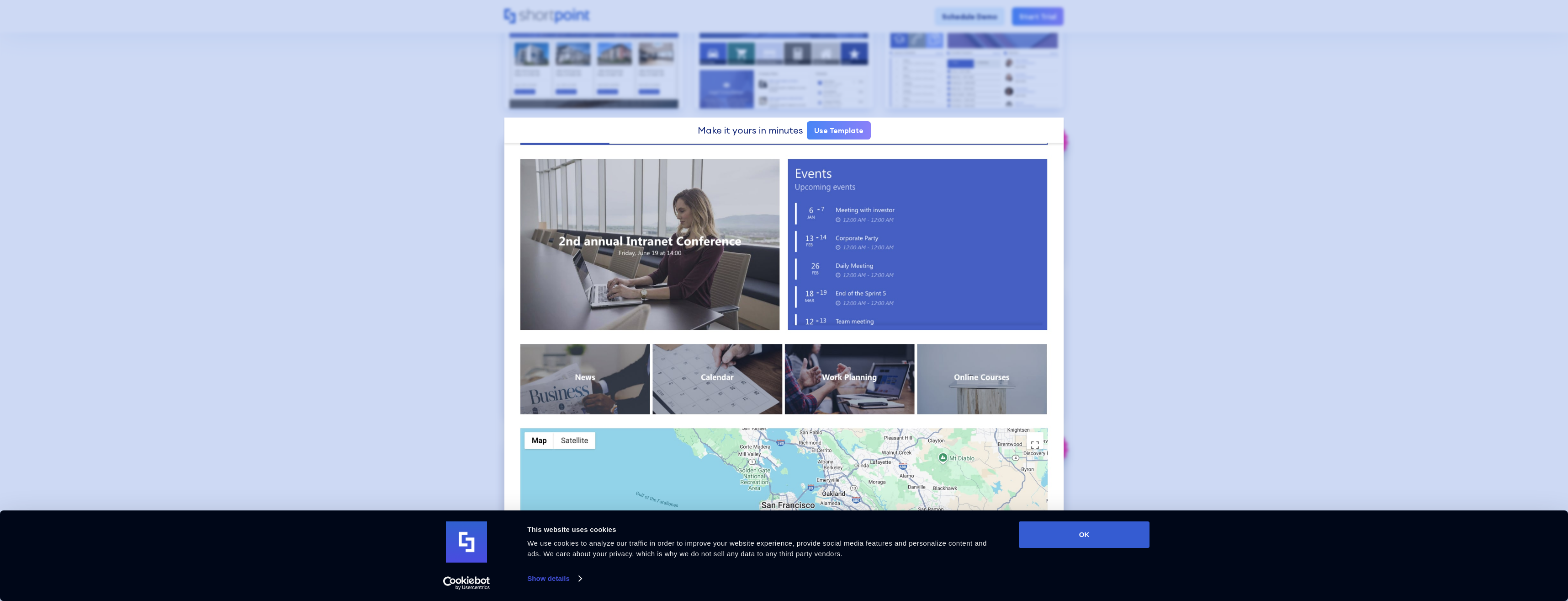
click at [1171, 312] on div at bounding box center [784, 300] width 1568 height 601
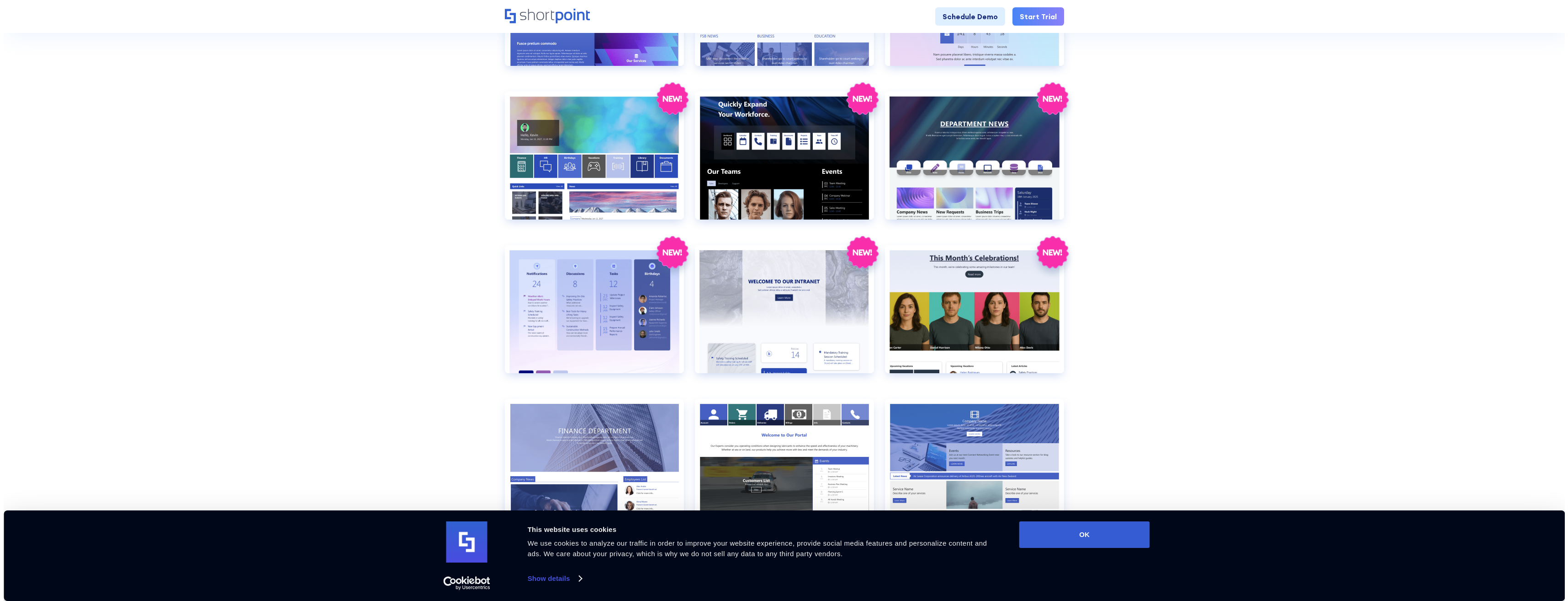
scroll to position [1006, 0]
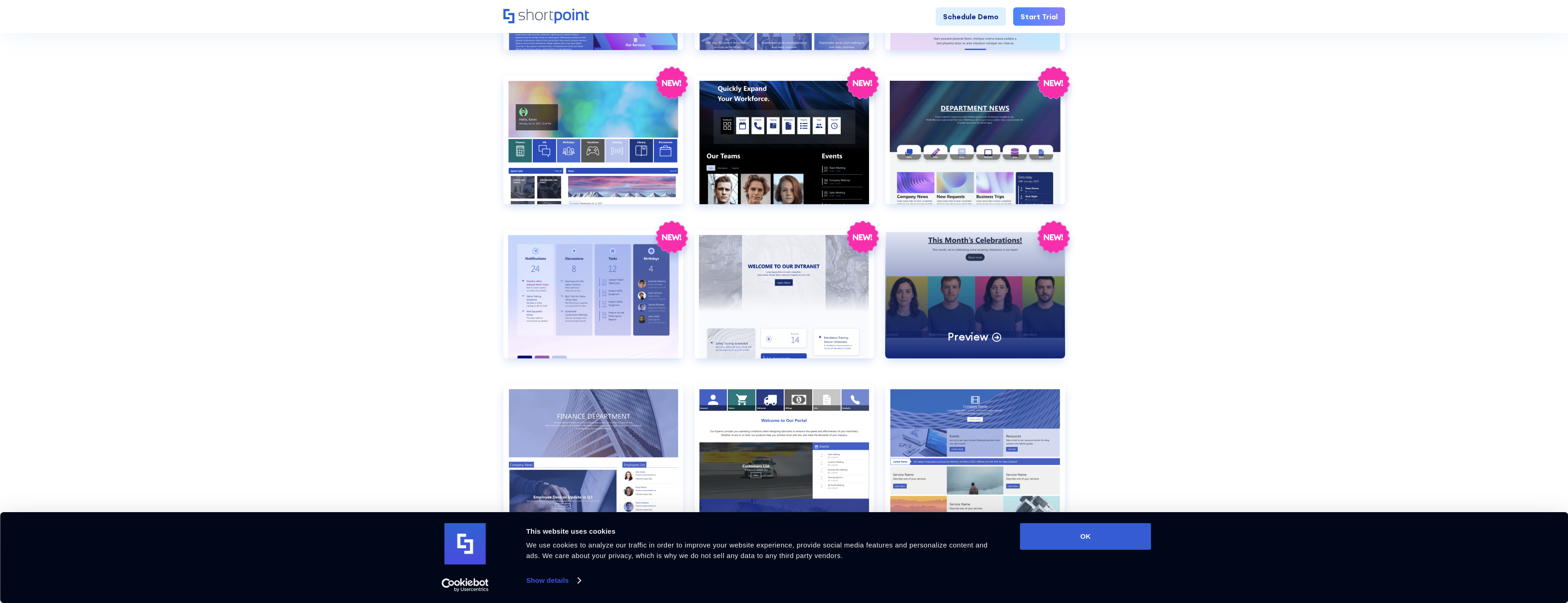
click at [1000, 281] on div "Preview" at bounding box center [975, 294] width 180 height 128
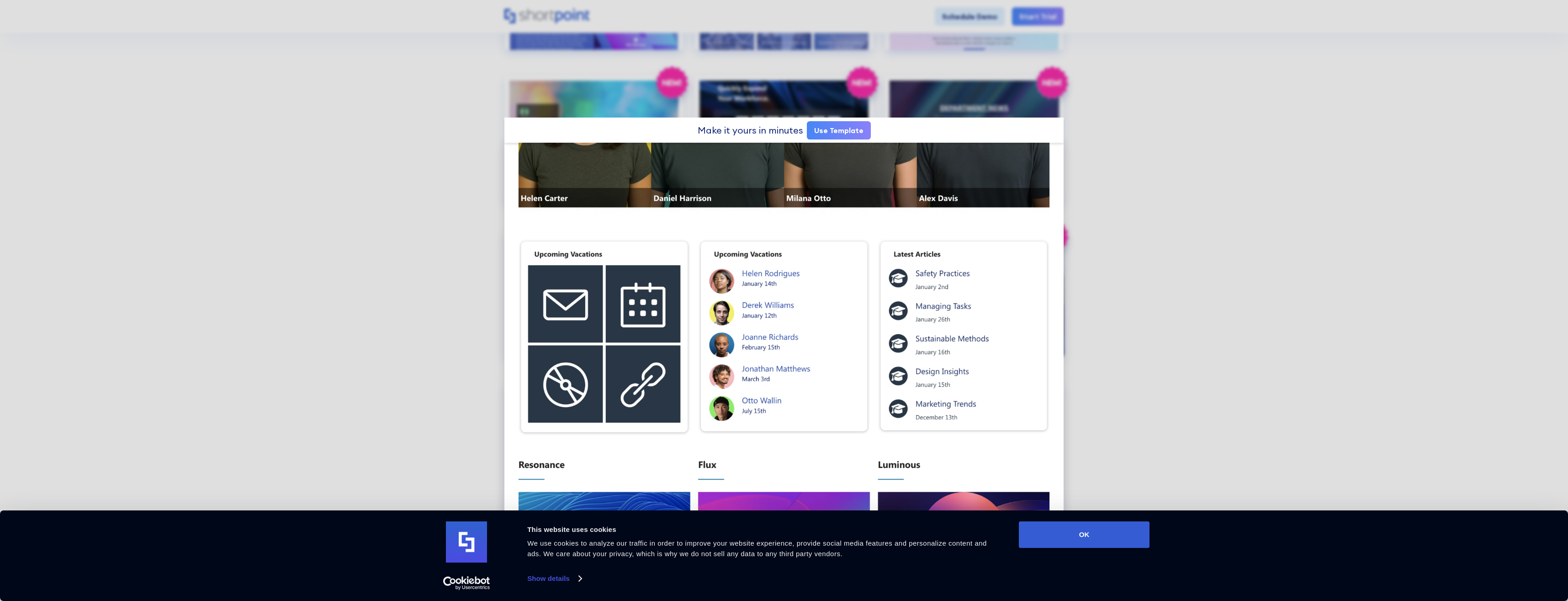
scroll to position [412, 0]
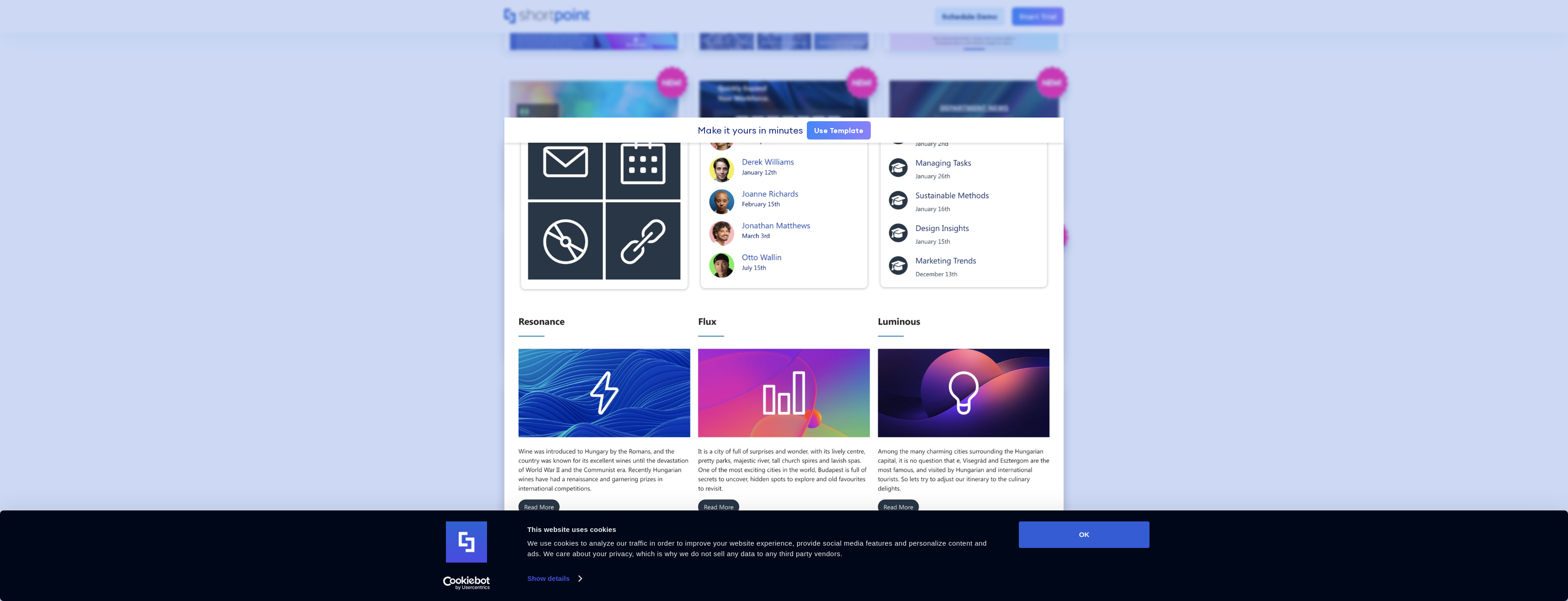
click at [1161, 270] on div at bounding box center [784, 300] width 1568 height 601
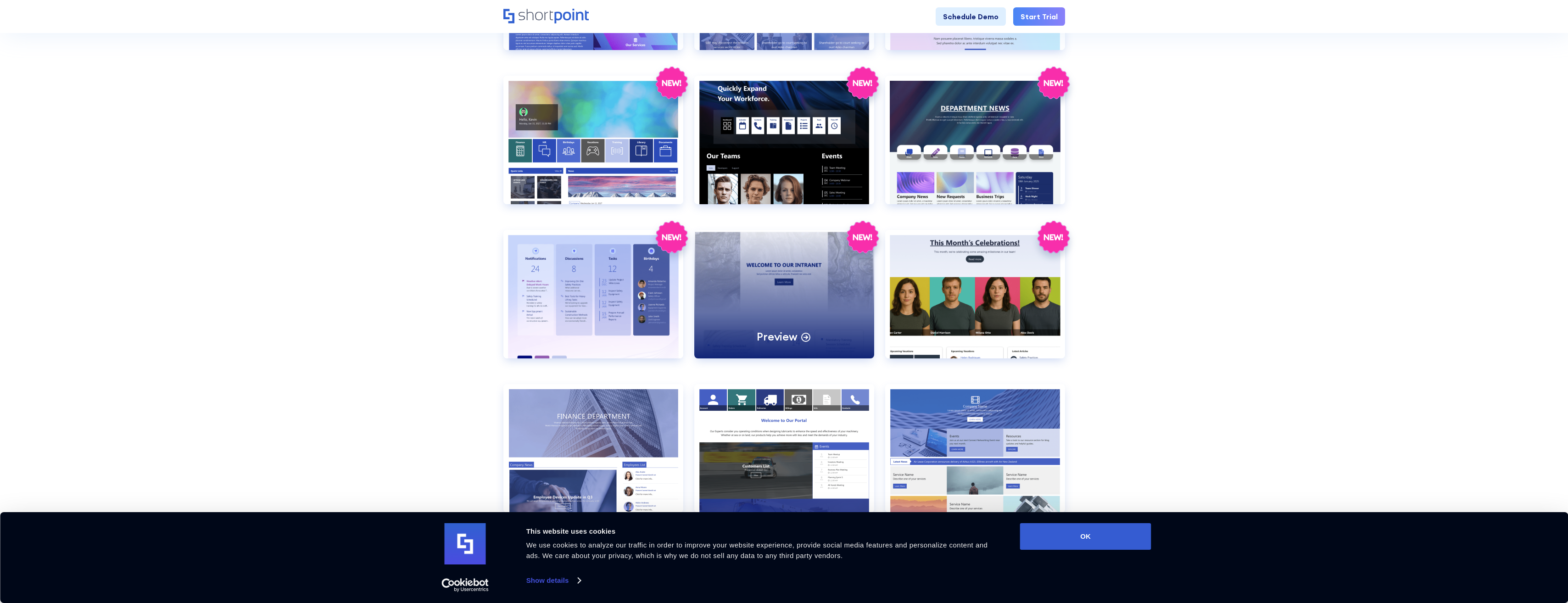
click at [806, 282] on div "Preview" at bounding box center [784, 294] width 180 height 128
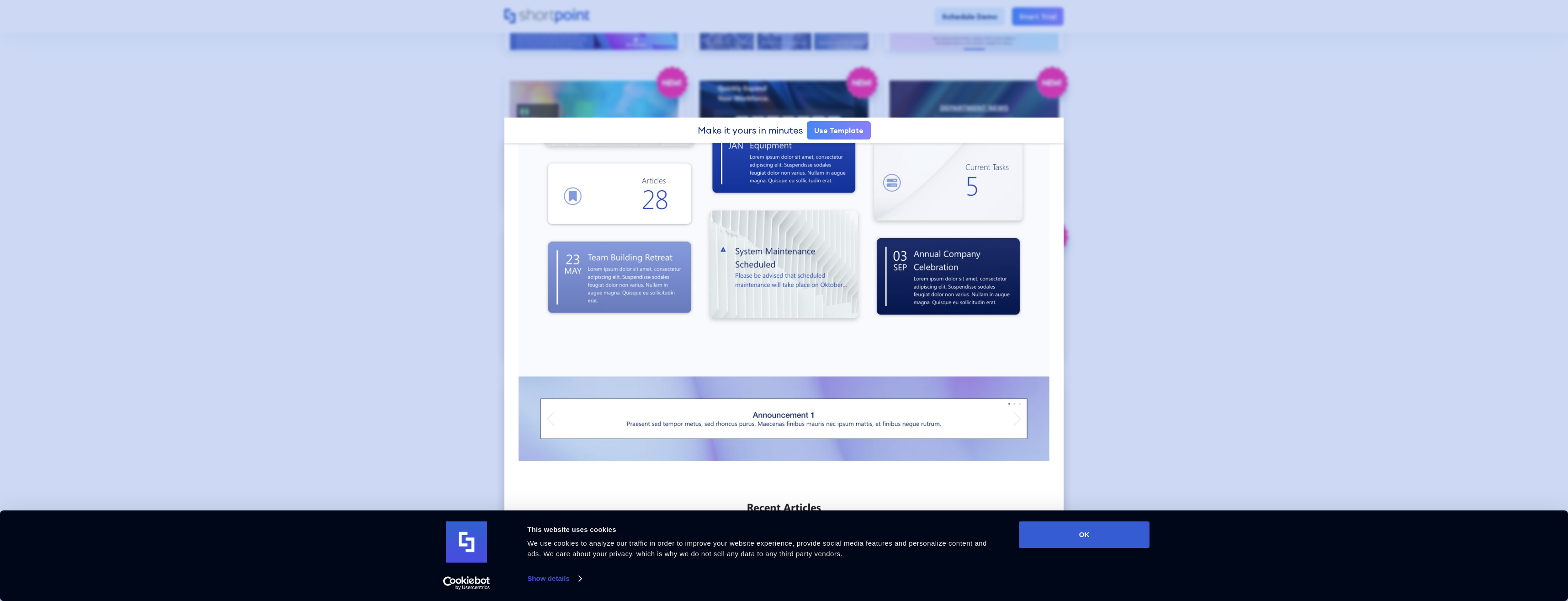
click at [1136, 277] on div at bounding box center [784, 300] width 1568 height 601
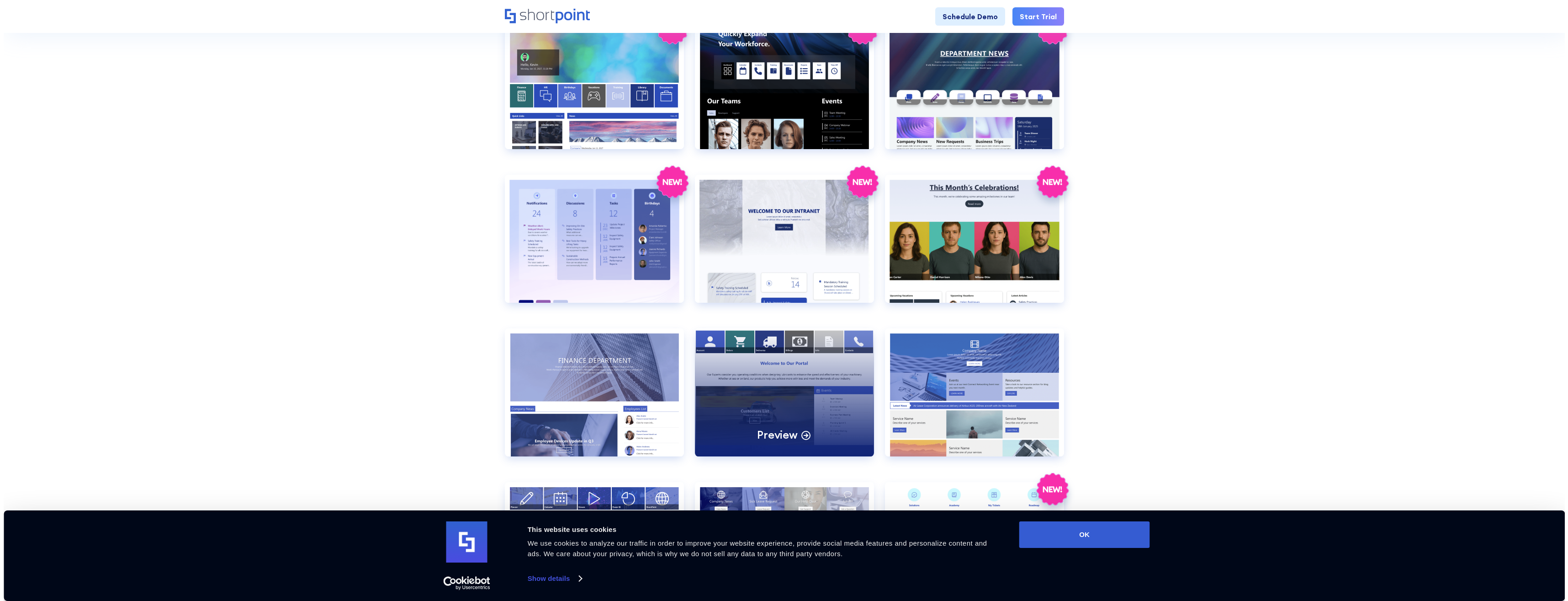
scroll to position [1143, 0]
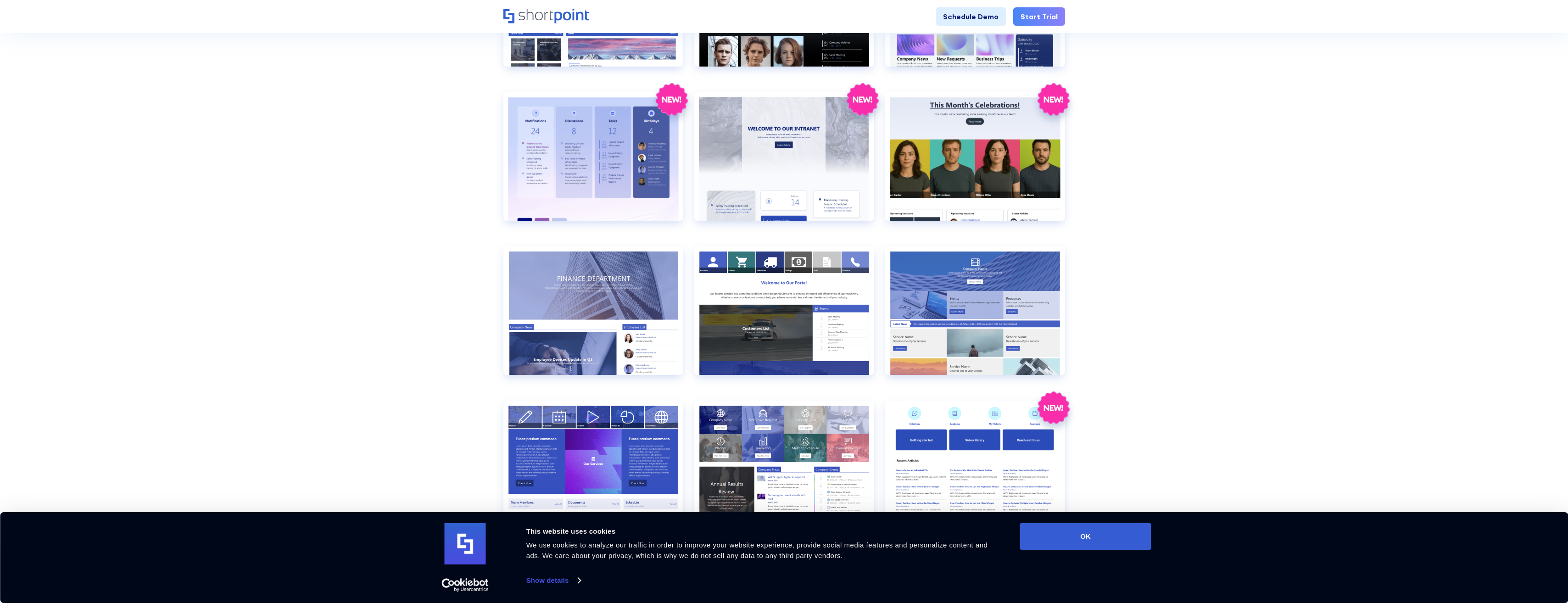
drag, startPoint x: 702, startPoint y: 380, endPoint x: 1139, endPoint y: 302, distance: 443.9
click at [1139, 302] on section "Browse by: All Pages Transport Corporate Modern HR Others Social Travel Retail …" at bounding box center [784, 182] width 1568 height 2060
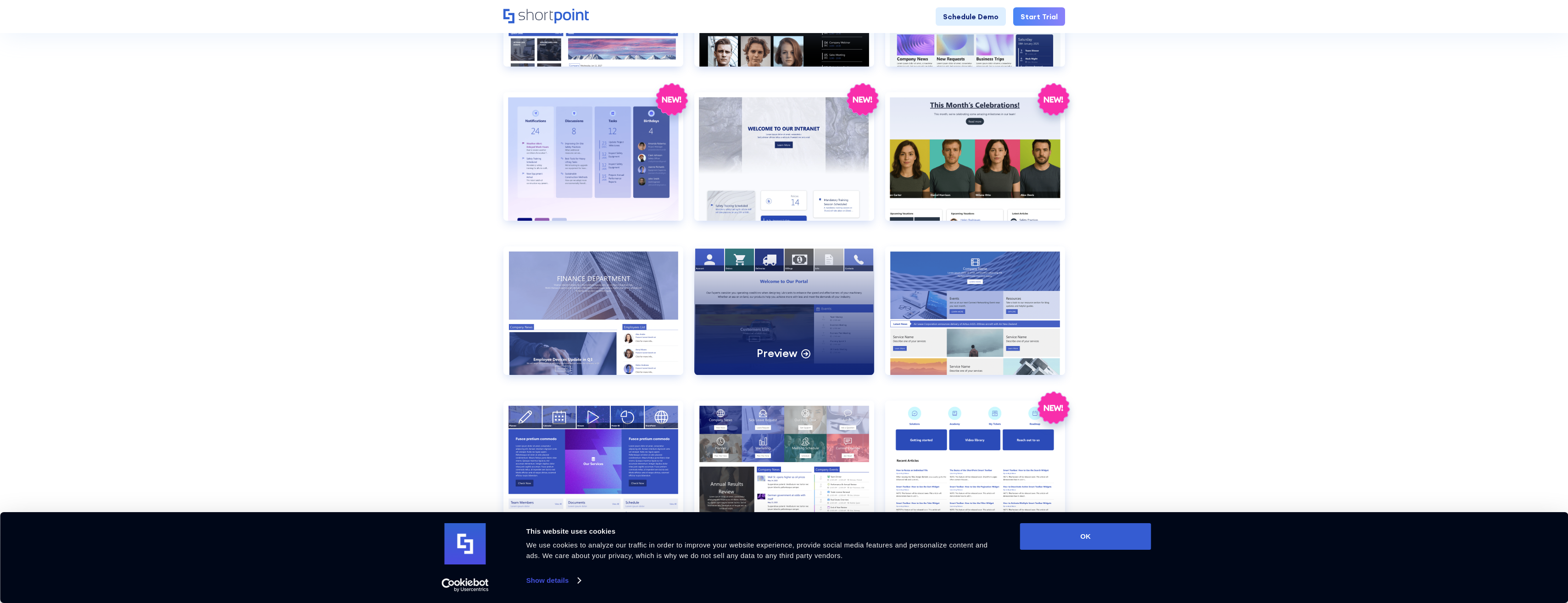
click at [806, 323] on div "Preview" at bounding box center [784, 311] width 180 height 128
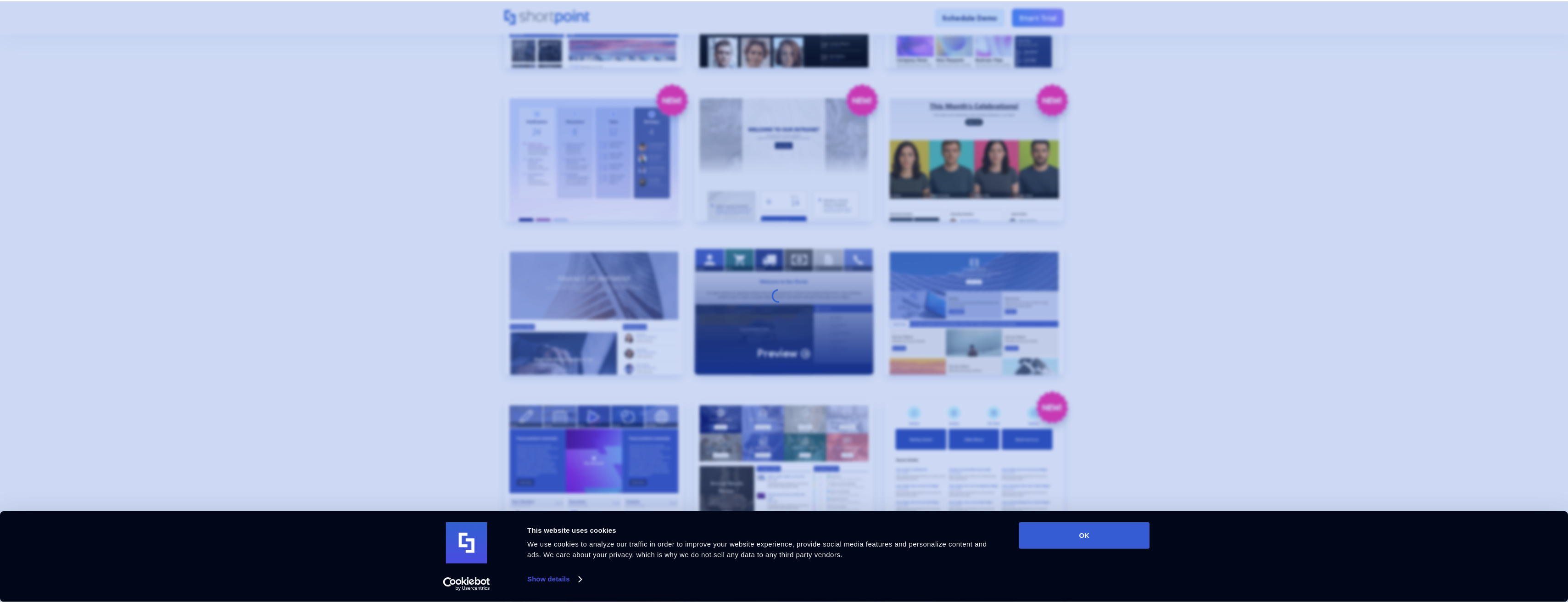
scroll to position [0, 0]
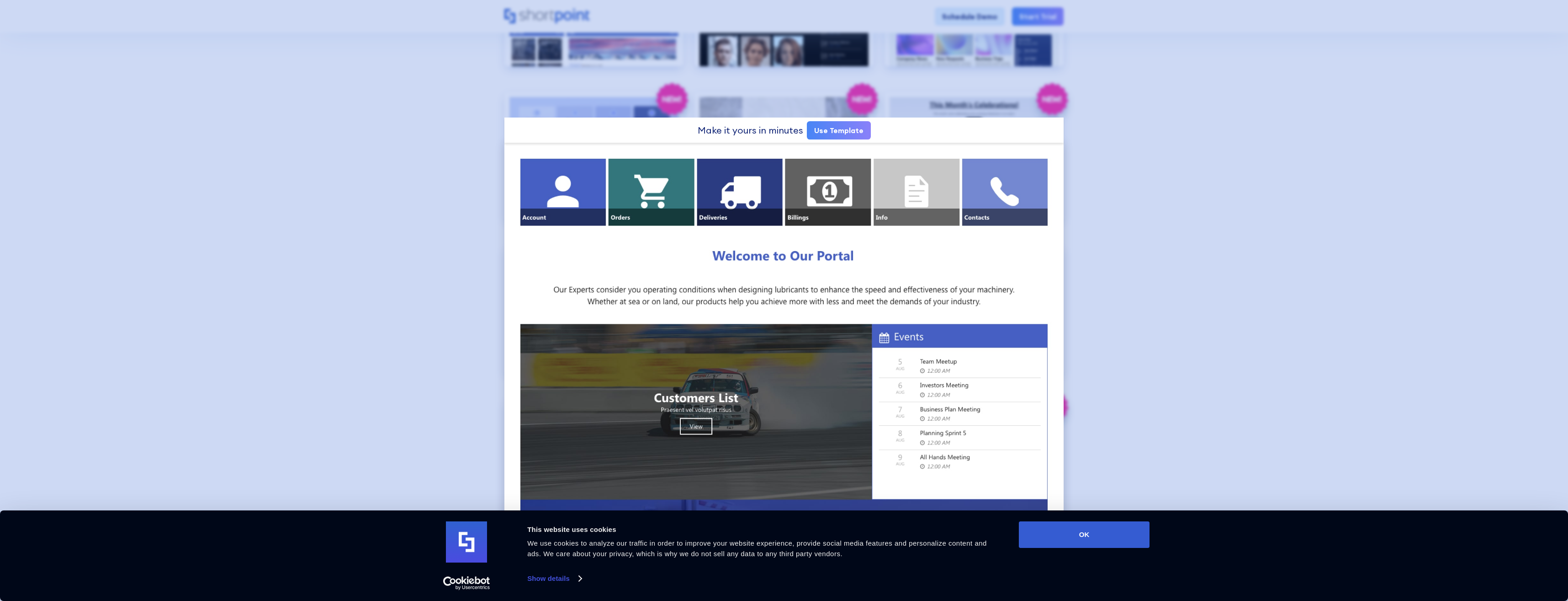
click at [1241, 293] on div at bounding box center [784, 300] width 1568 height 601
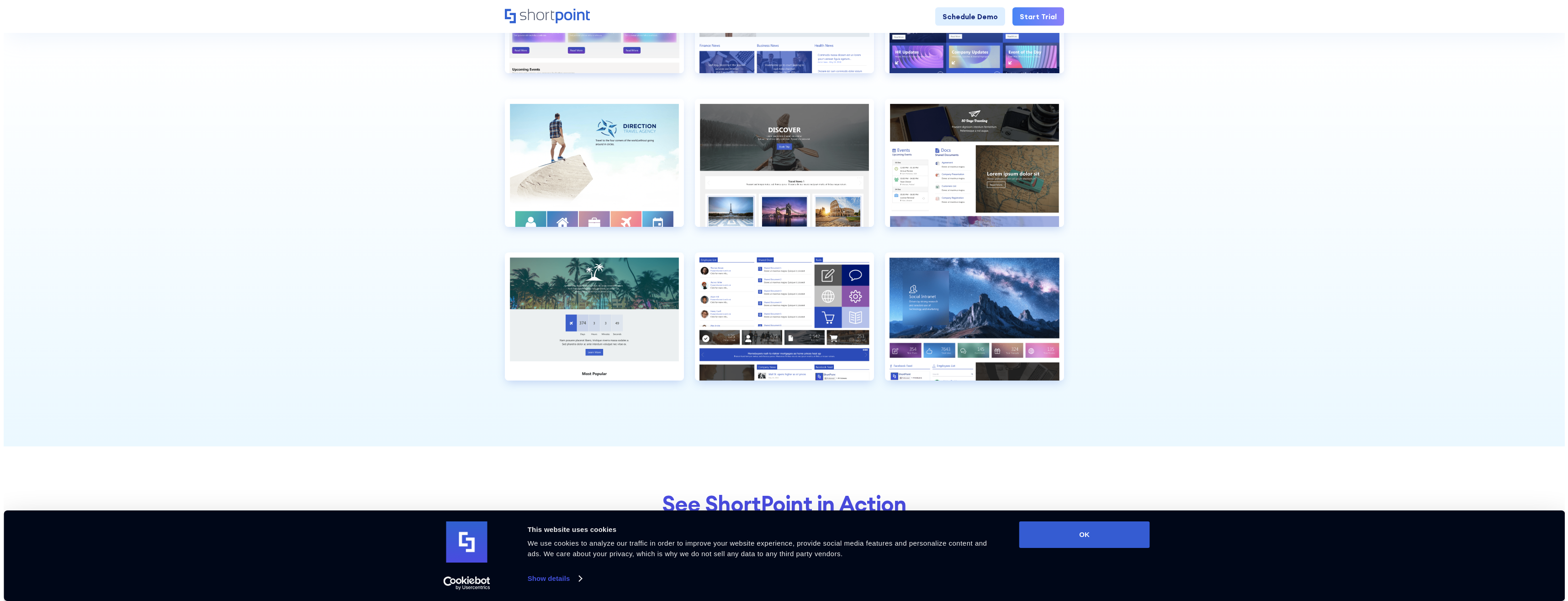
scroll to position [1920, 0]
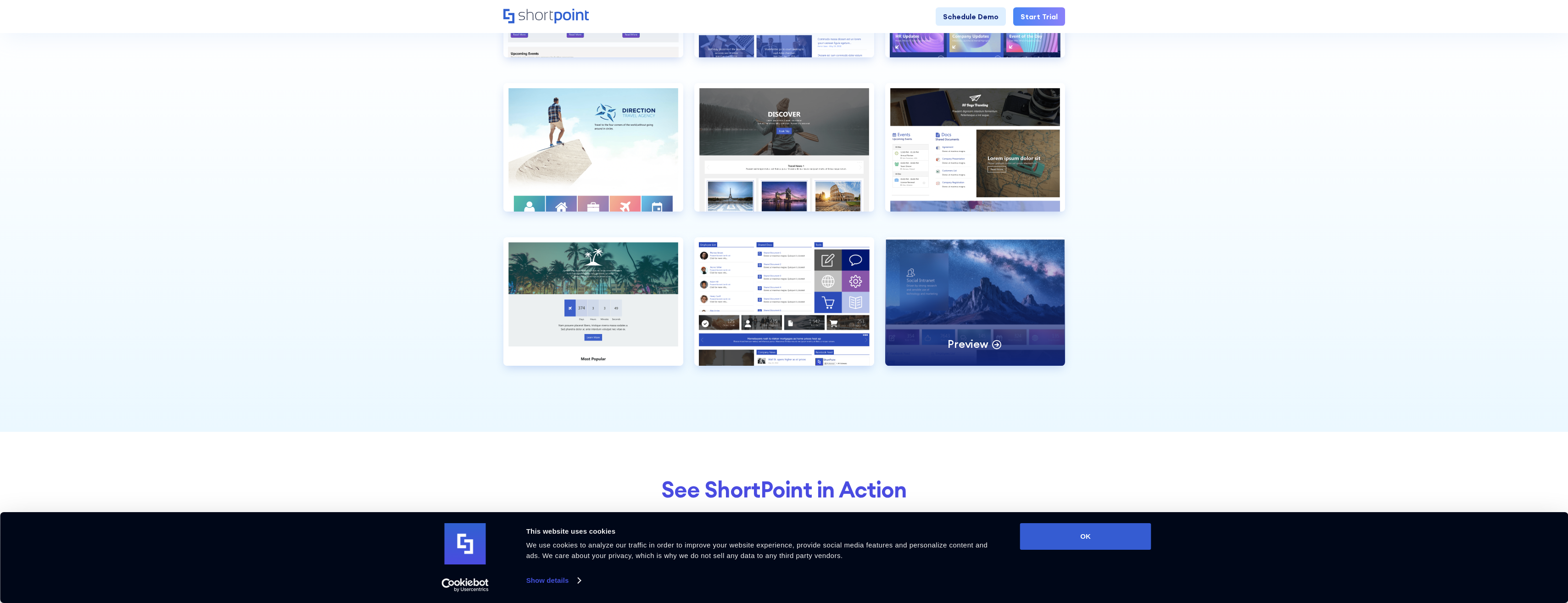
click at [1010, 316] on div "Preview" at bounding box center [975, 302] width 180 height 128
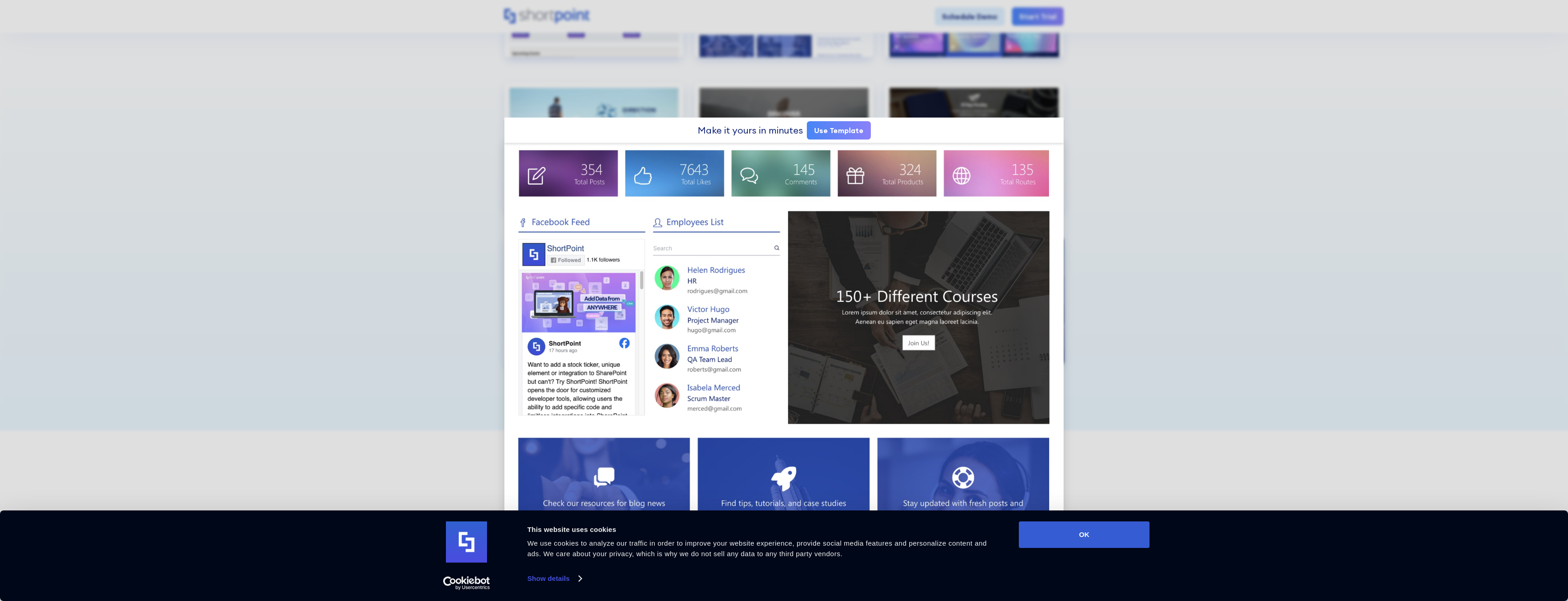
scroll to position [274, 0]
click at [1115, 525] on button "OK" at bounding box center [1084, 535] width 131 height 27
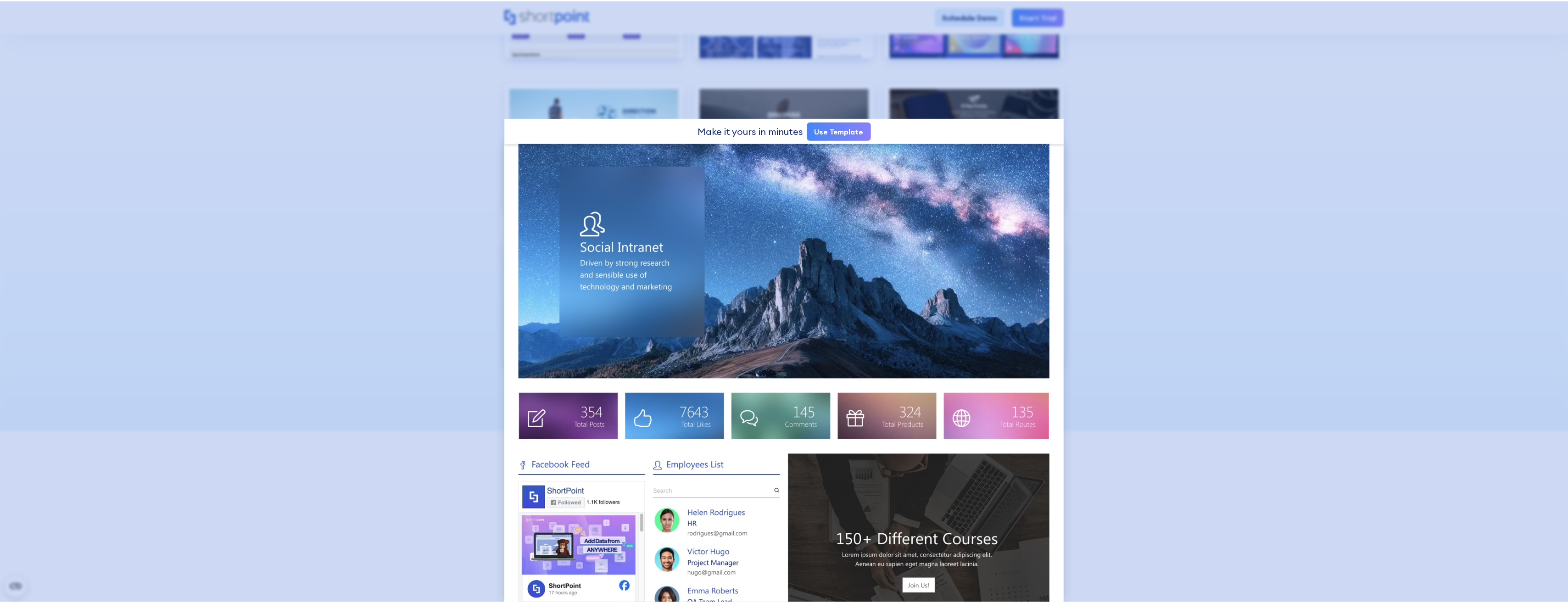
scroll to position [0, 0]
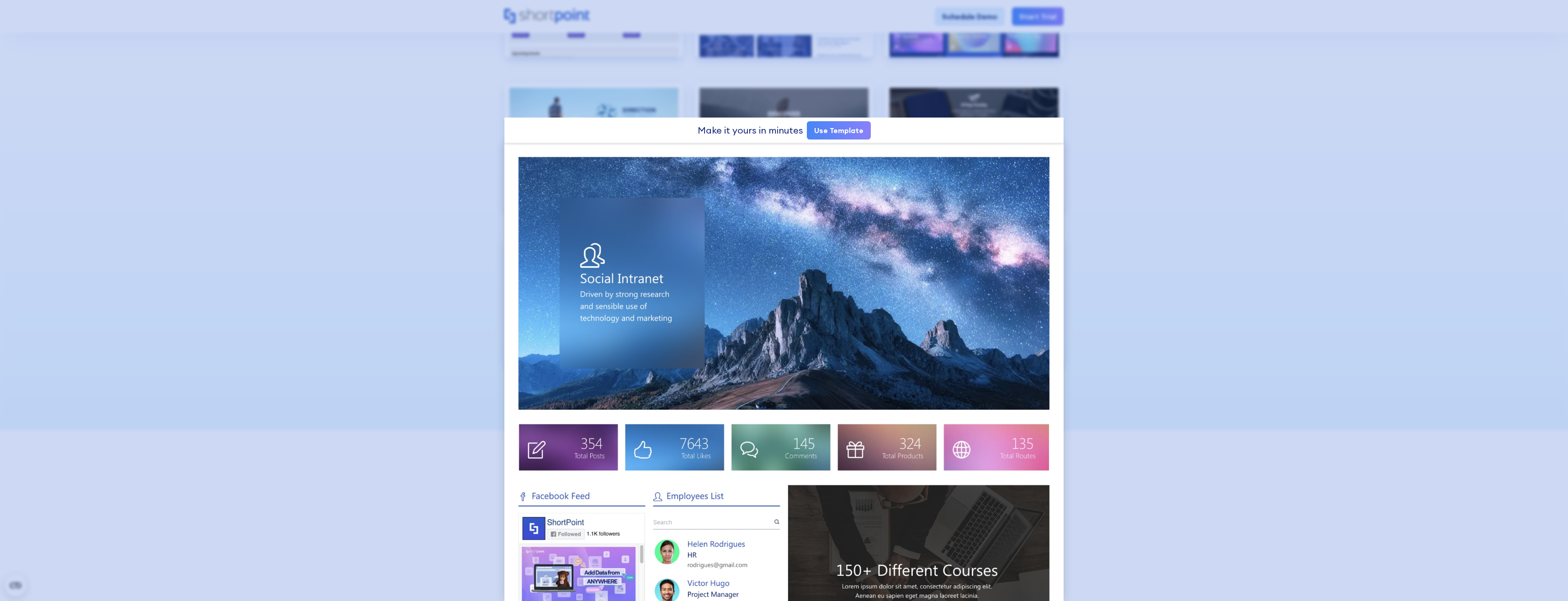
click at [262, 120] on div at bounding box center [784, 300] width 1568 height 601
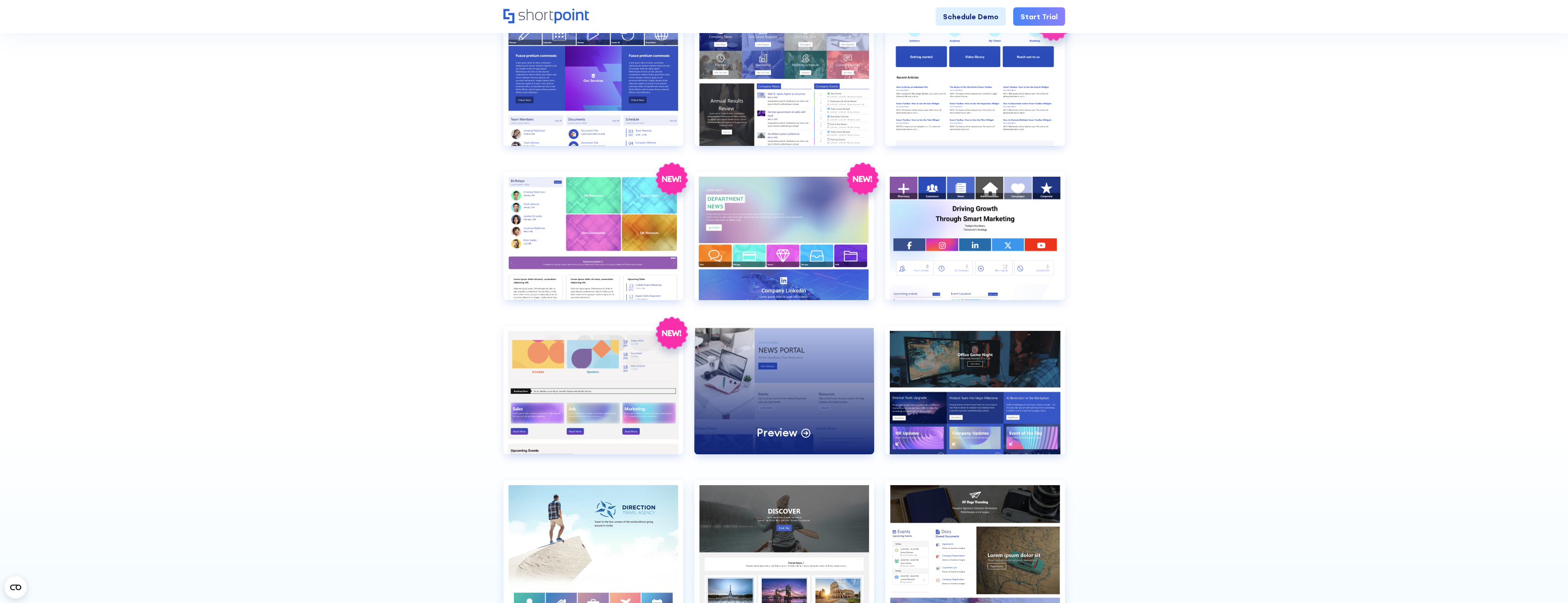
scroll to position [1468, 0]
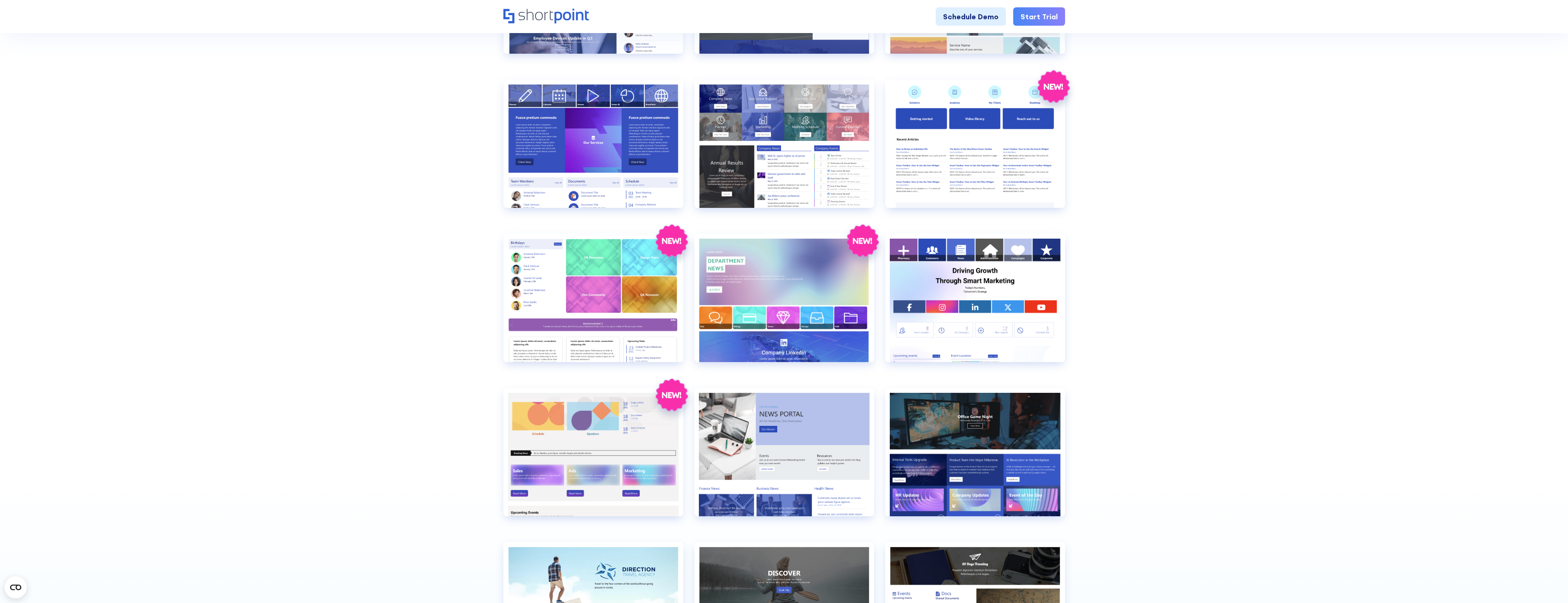
drag, startPoint x: 816, startPoint y: 319, endPoint x: 1181, endPoint y: 272, distance: 368.0
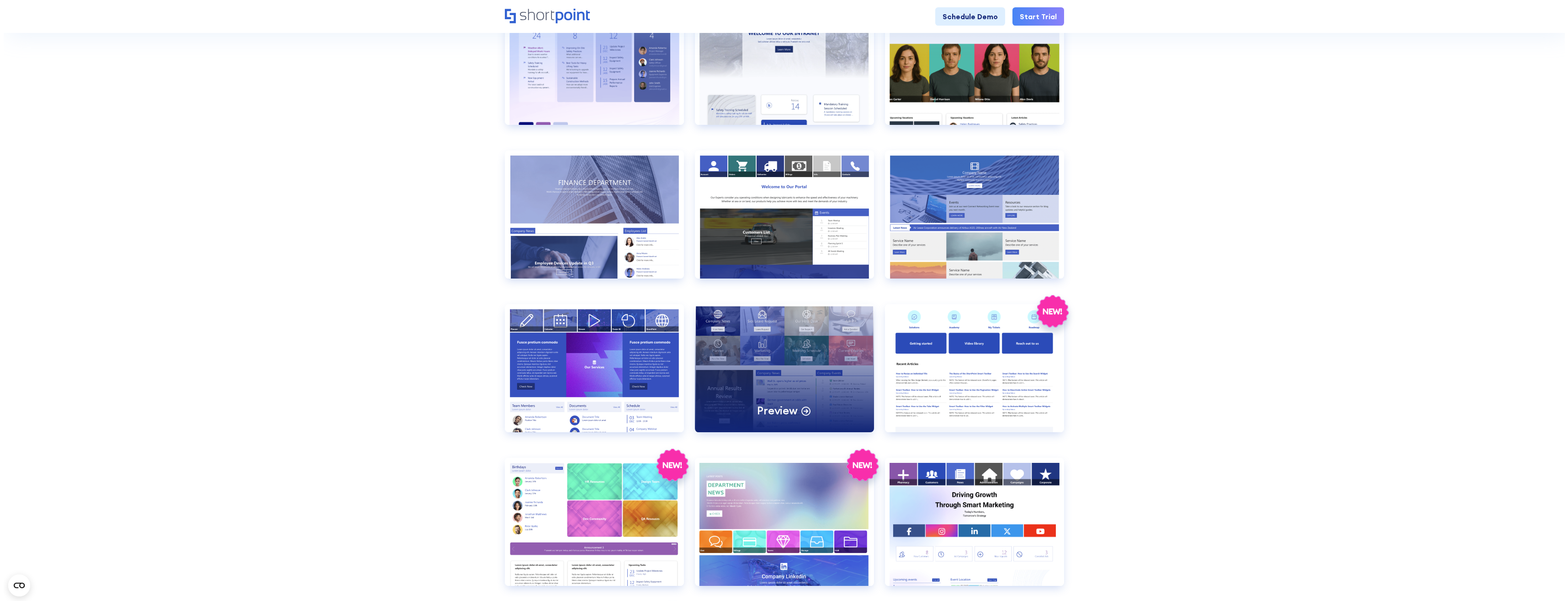
scroll to position [1234, 0]
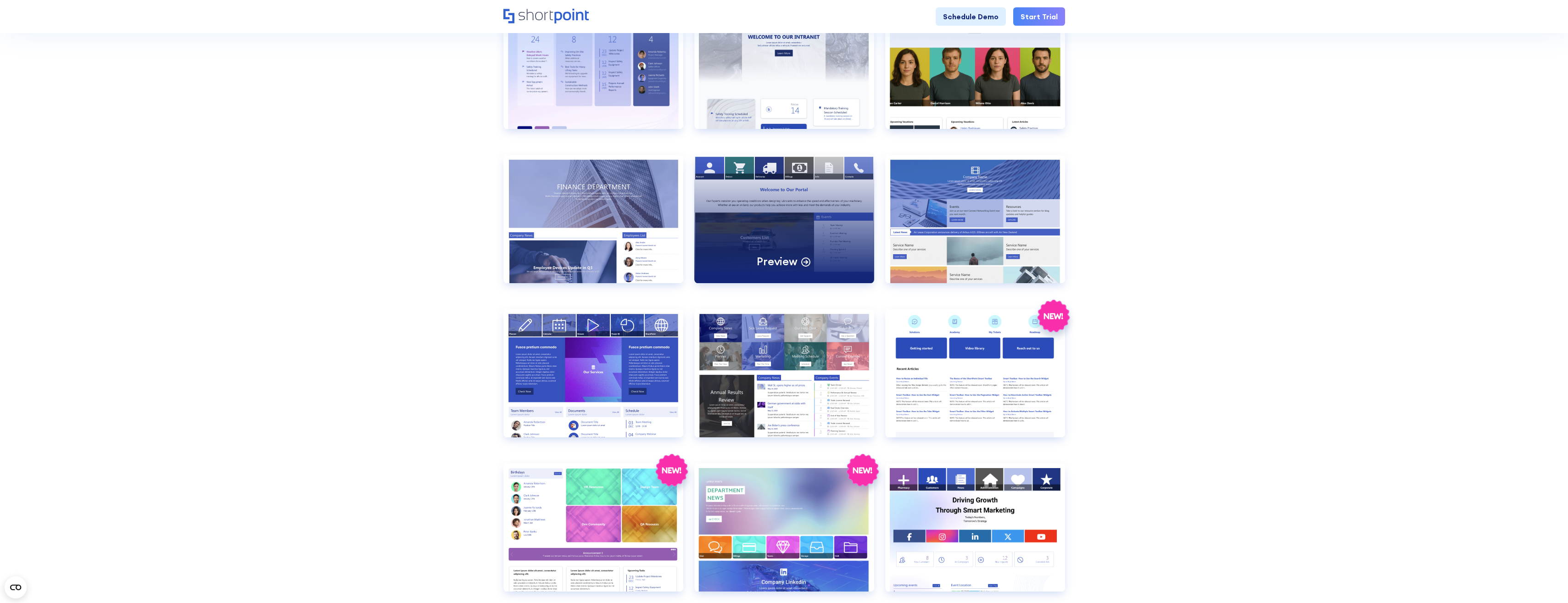
click at [782, 245] on div "Preview" at bounding box center [784, 219] width 180 height 128
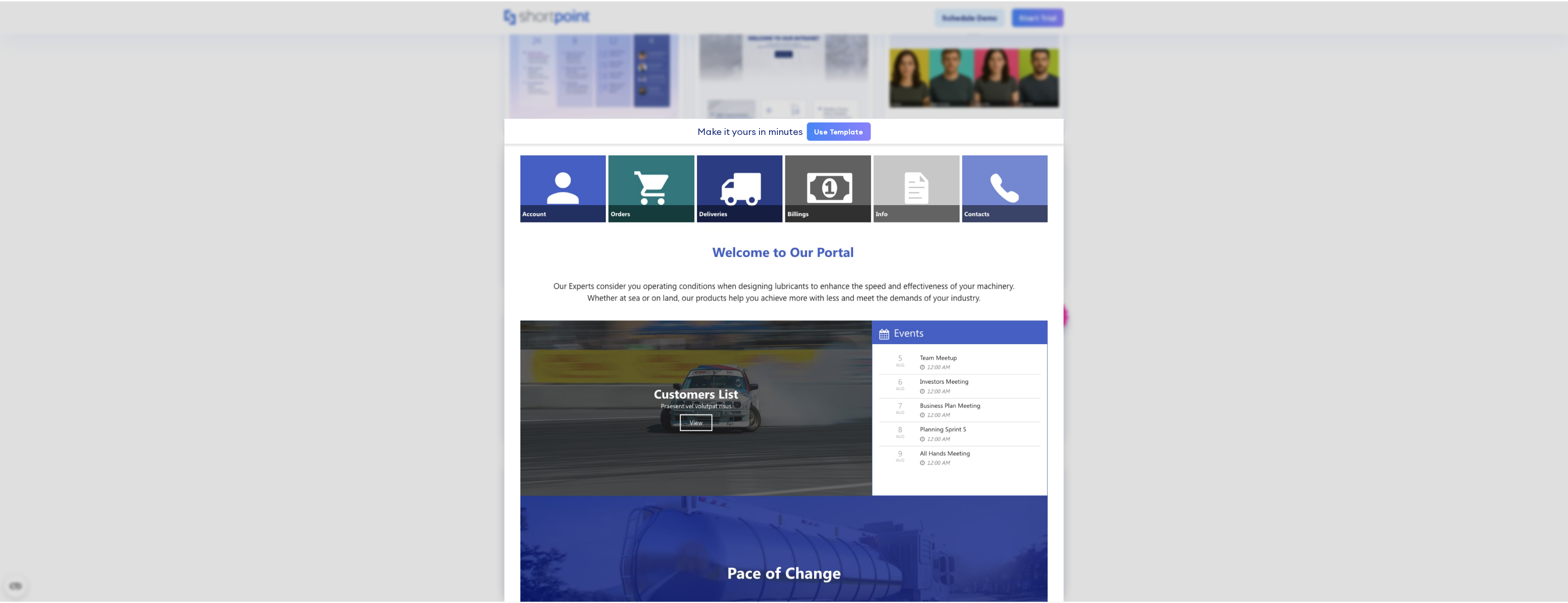
scroll to position [0, 0]
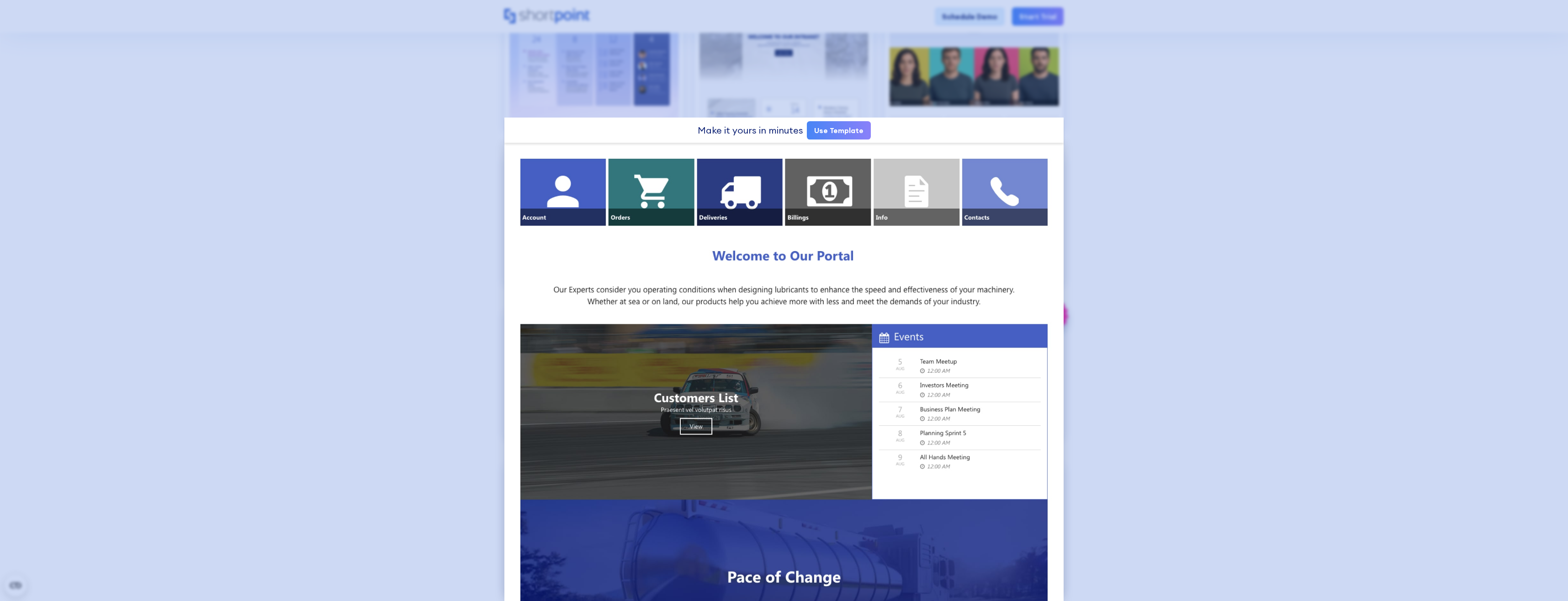
click at [329, 156] on div at bounding box center [784, 300] width 1568 height 601
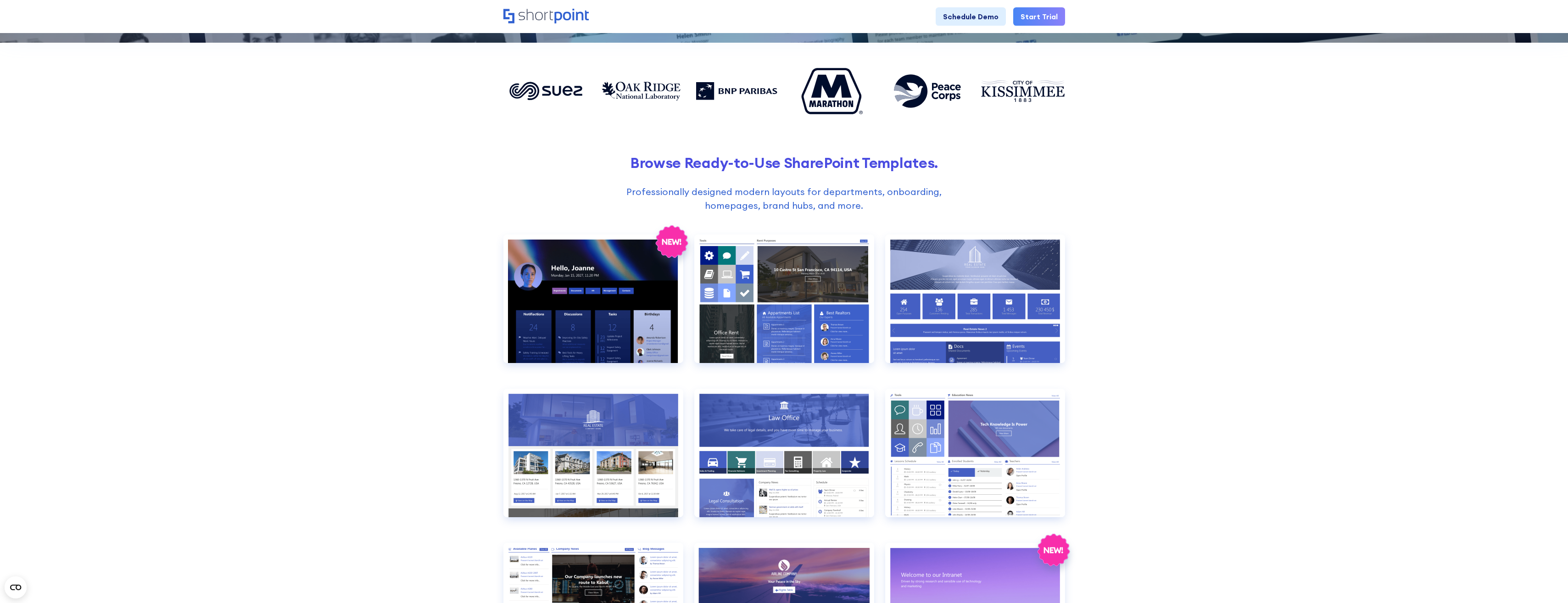
scroll to position [229, 0]
